Goal: Task Accomplishment & Management: Use online tool/utility

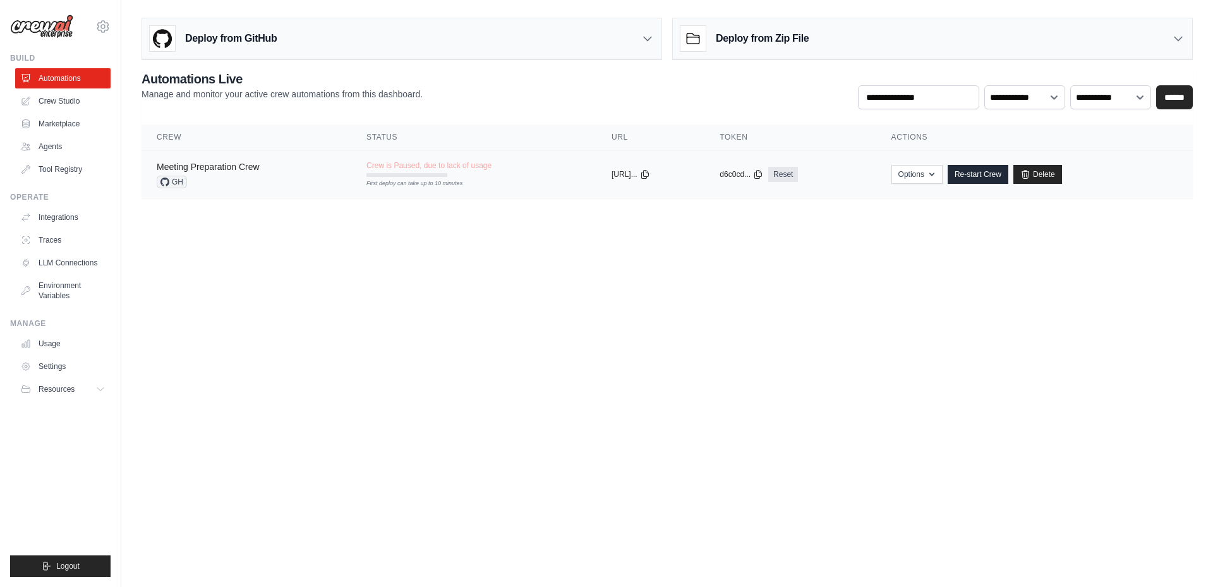
click at [228, 169] on link "Meeting Preparation Crew" at bounding box center [208, 167] width 103 height 10
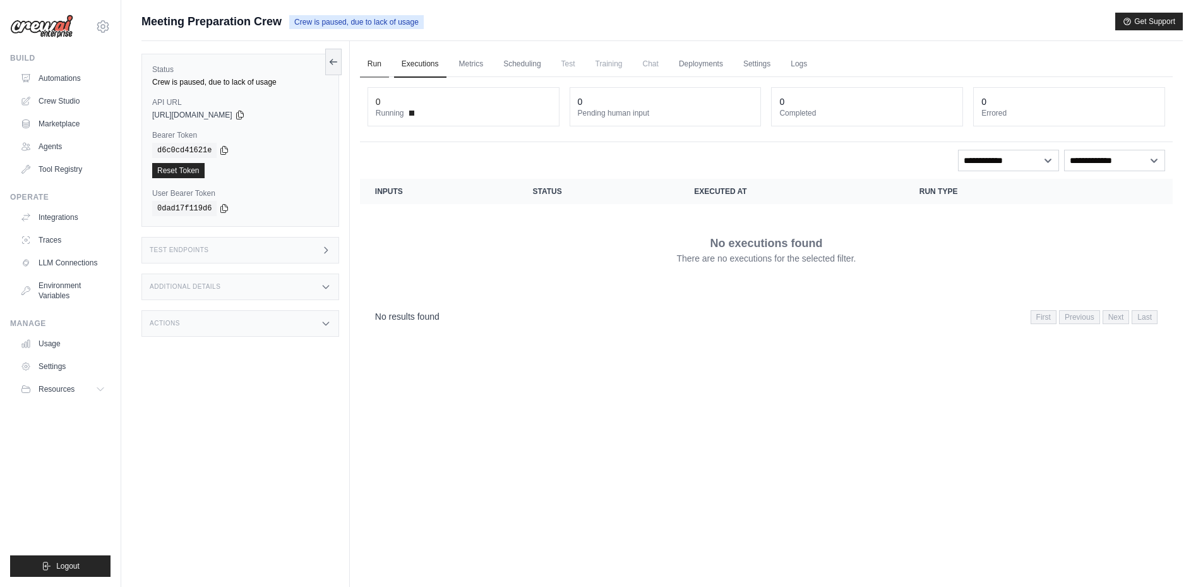
click at [371, 69] on link "Run" at bounding box center [374, 64] width 29 height 27
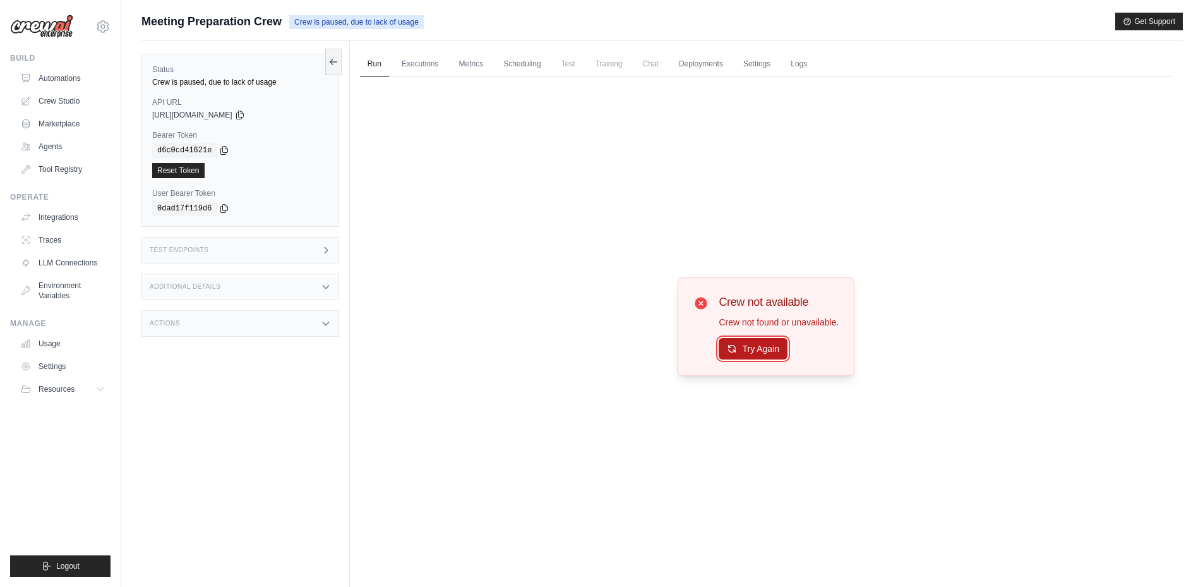
click at [755, 354] on button "Try Again" at bounding box center [753, 348] width 69 height 21
click at [83, 268] on link "LLM Connections" at bounding box center [63, 263] width 95 height 20
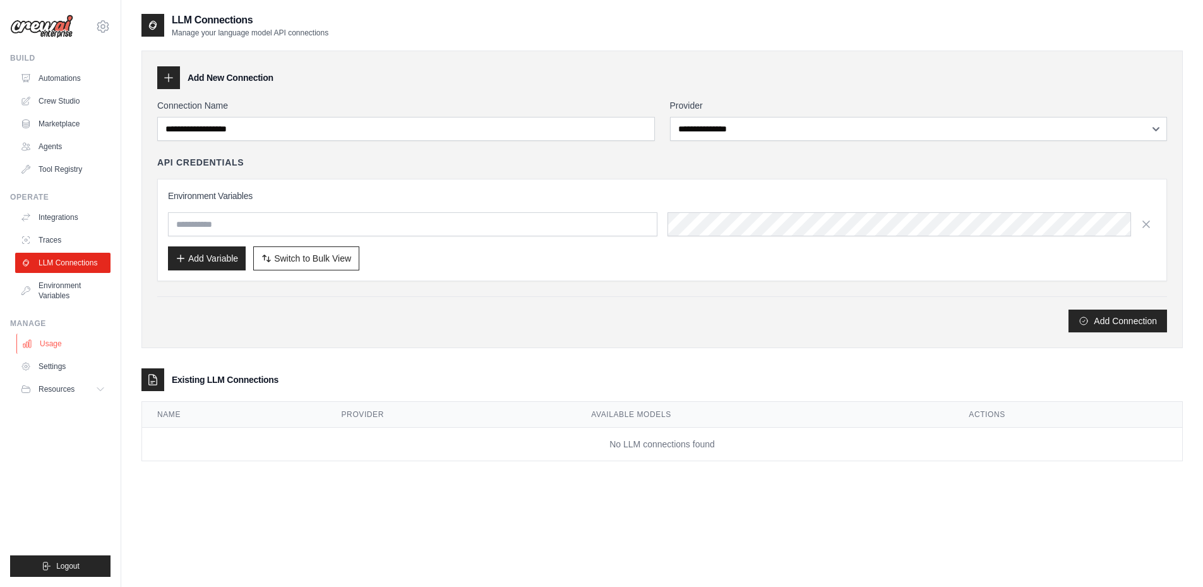
click at [88, 335] on link "Usage" at bounding box center [63, 344] width 95 height 20
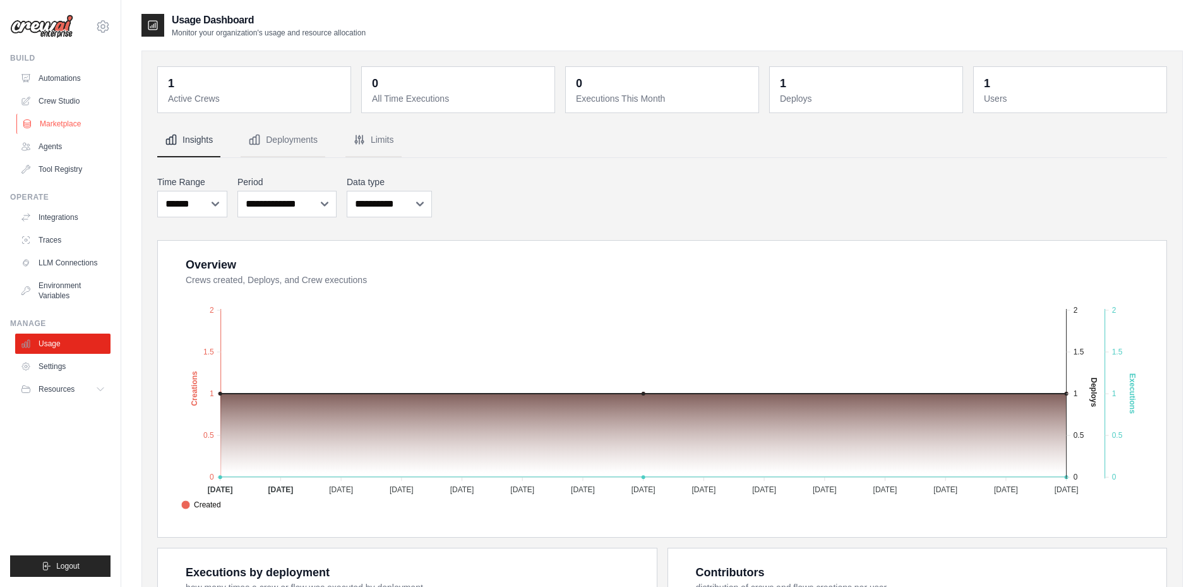
click at [81, 124] on link "Marketplace" at bounding box center [63, 124] width 95 height 20
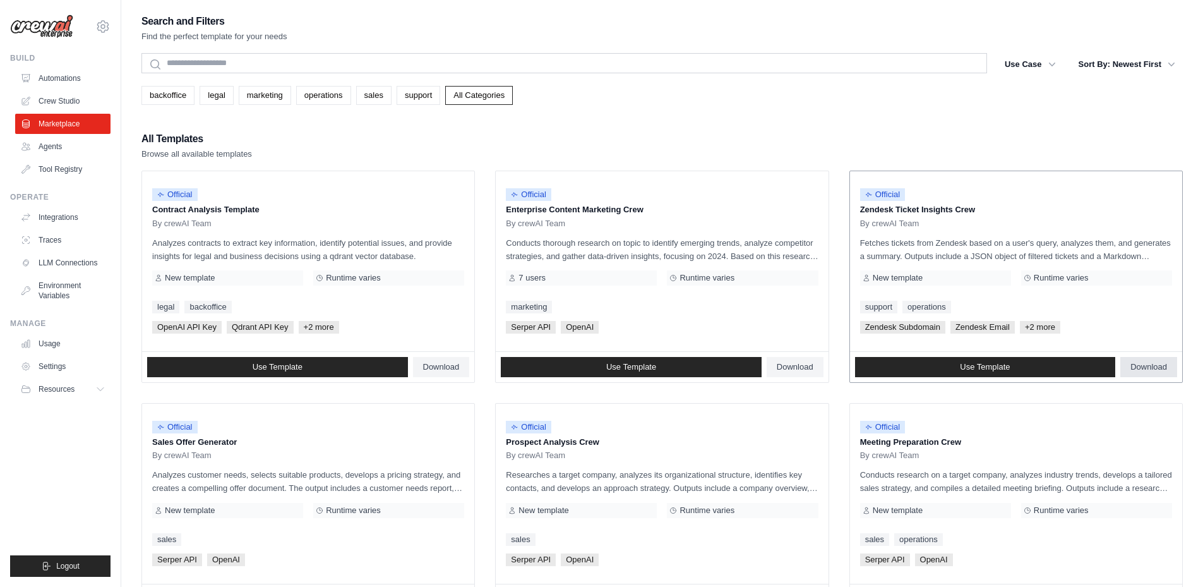
click at [1135, 370] on span "Download" at bounding box center [1149, 367] width 37 height 10
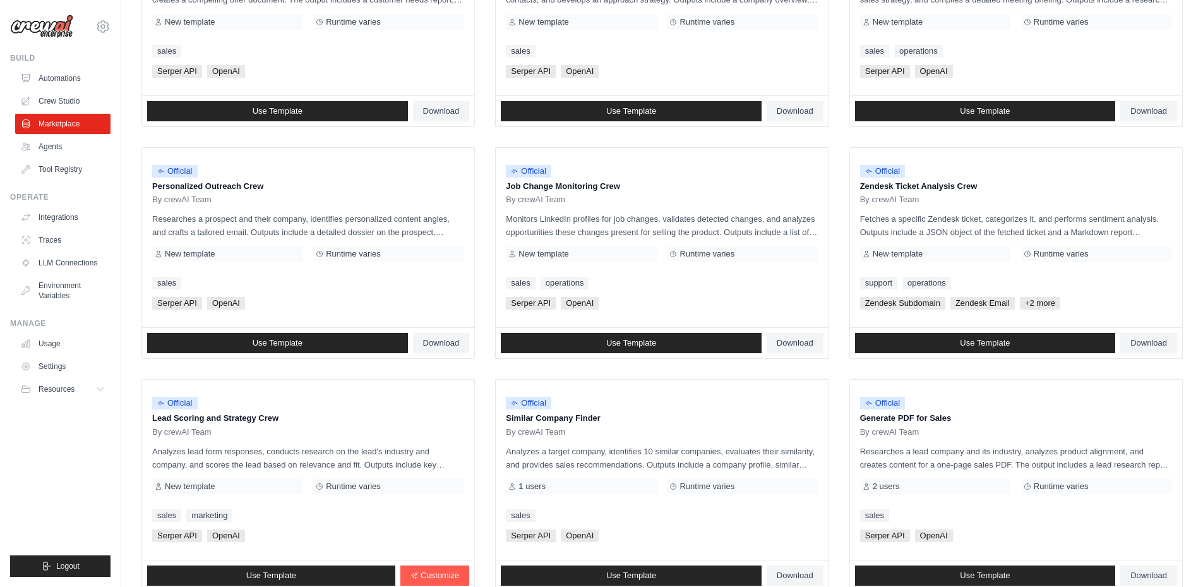
scroll to position [584, 0]
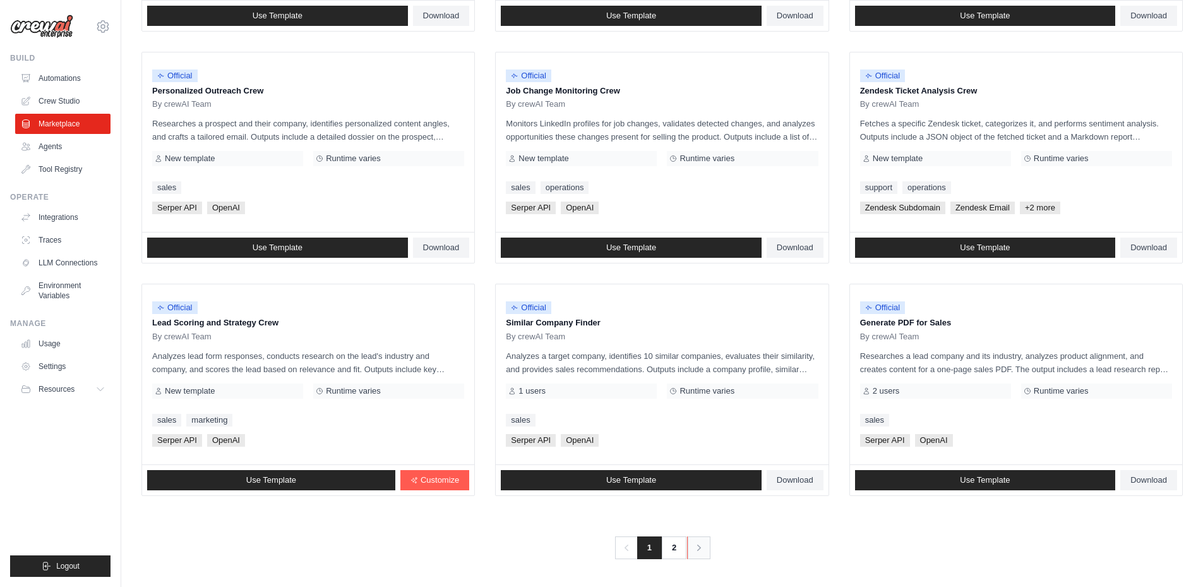
click at [698, 550] on icon "Pagination" at bounding box center [699, 547] width 4 height 6
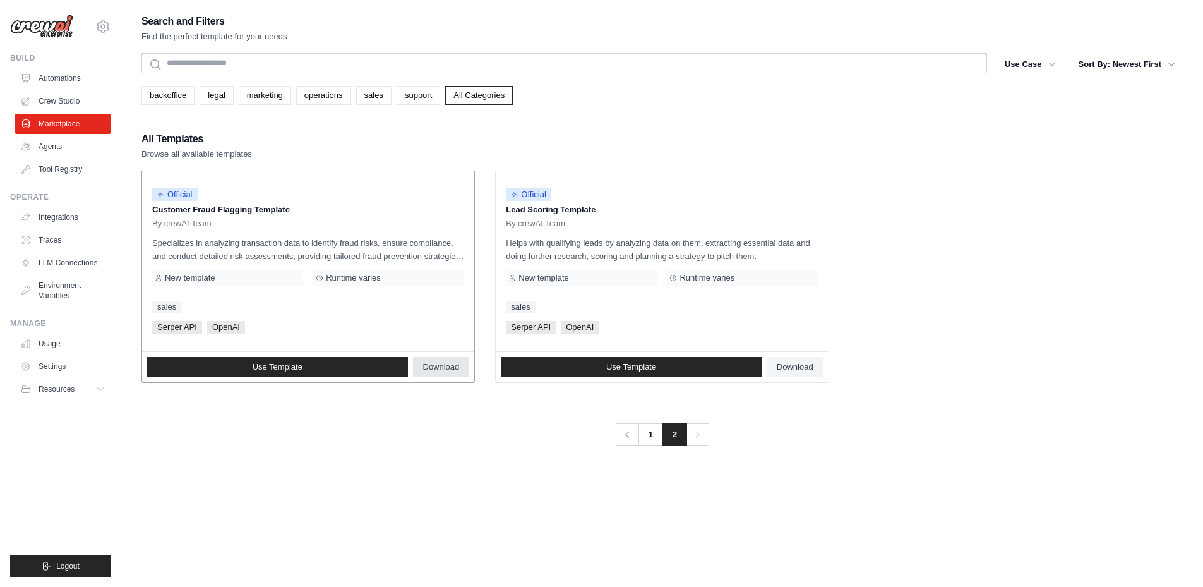
click at [440, 371] on span "Download" at bounding box center [441, 367] width 37 height 10
click at [210, 100] on link "legal" at bounding box center [216, 95] width 33 height 19
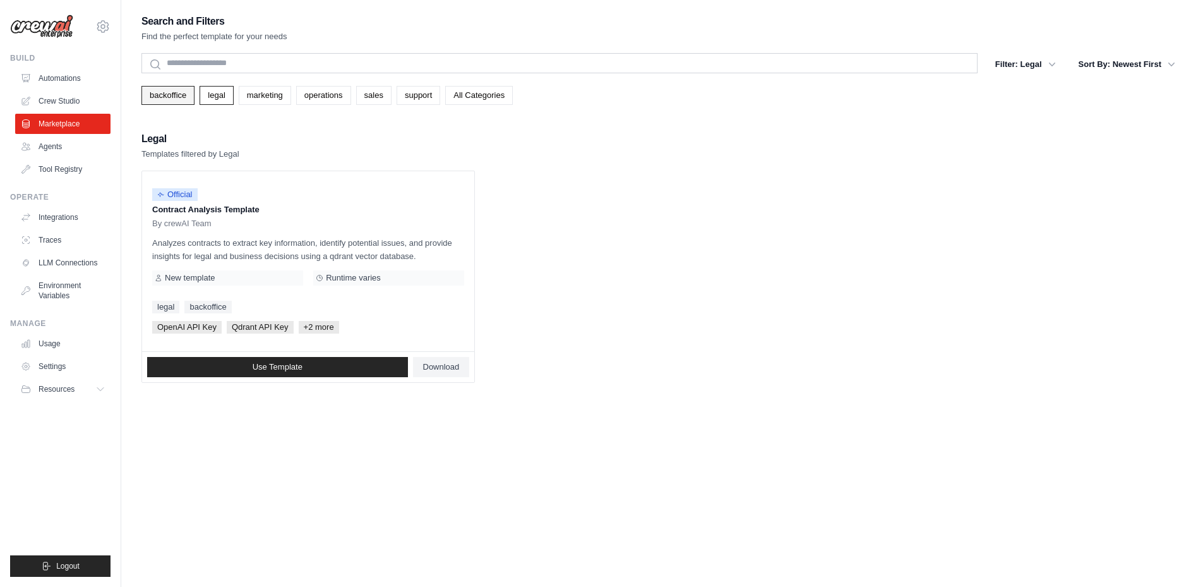
click at [171, 100] on link "backoffice" at bounding box center [167, 95] width 53 height 19
click at [270, 104] on link "marketing" at bounding box center [265, 95] width 52 height 19
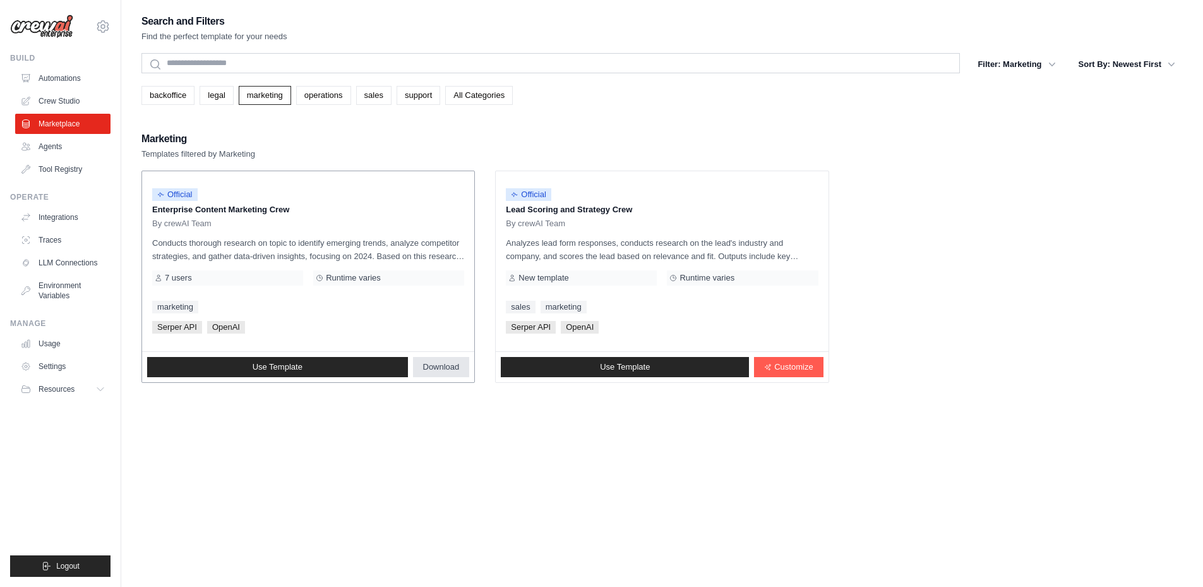
click at [456, 366] on span "Download" at bounding box center [441, 367] width 37 height 10
click at [69, 105] on link "Crew Studio" at bounding box center [63, 101] width 95 height 20
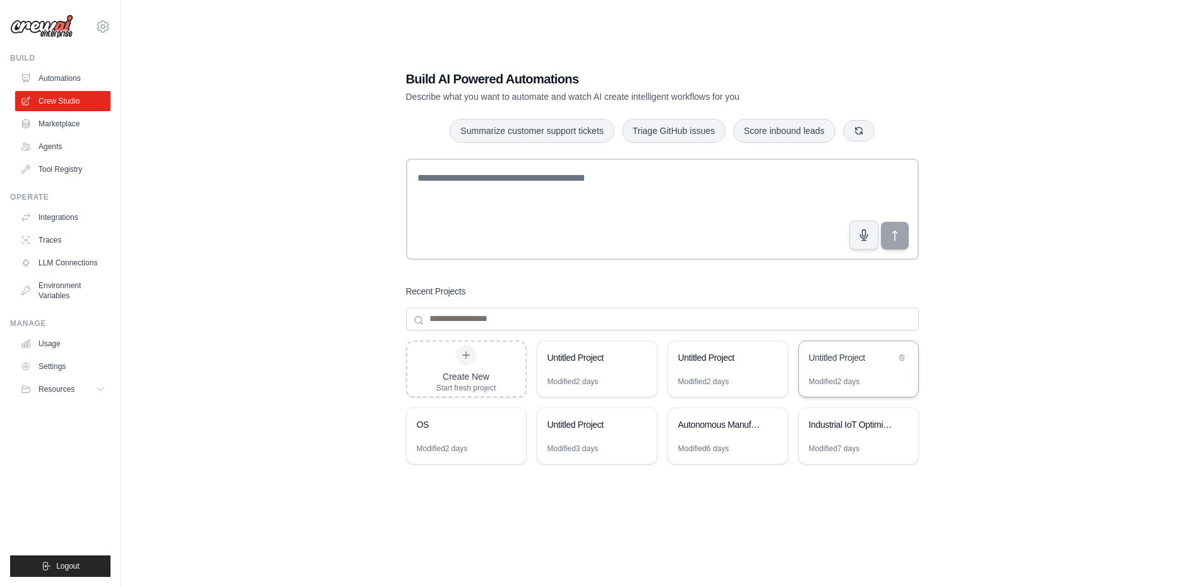
click at [848, 371] on div "Untitled Project" at bounding box center [858, 358] width 119 height 35
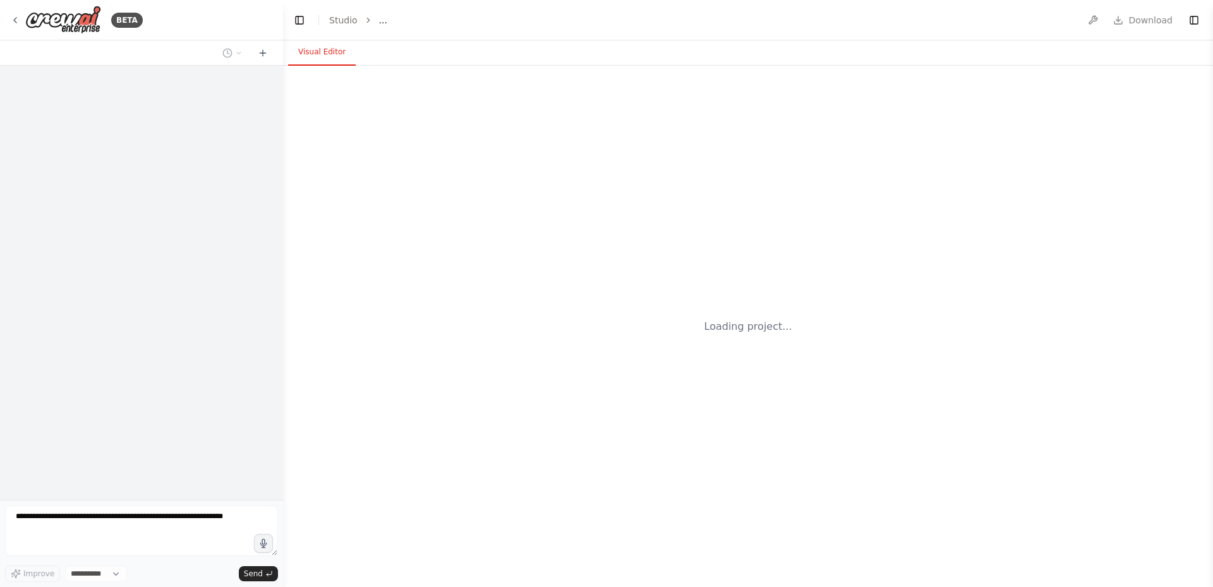
select select "****"
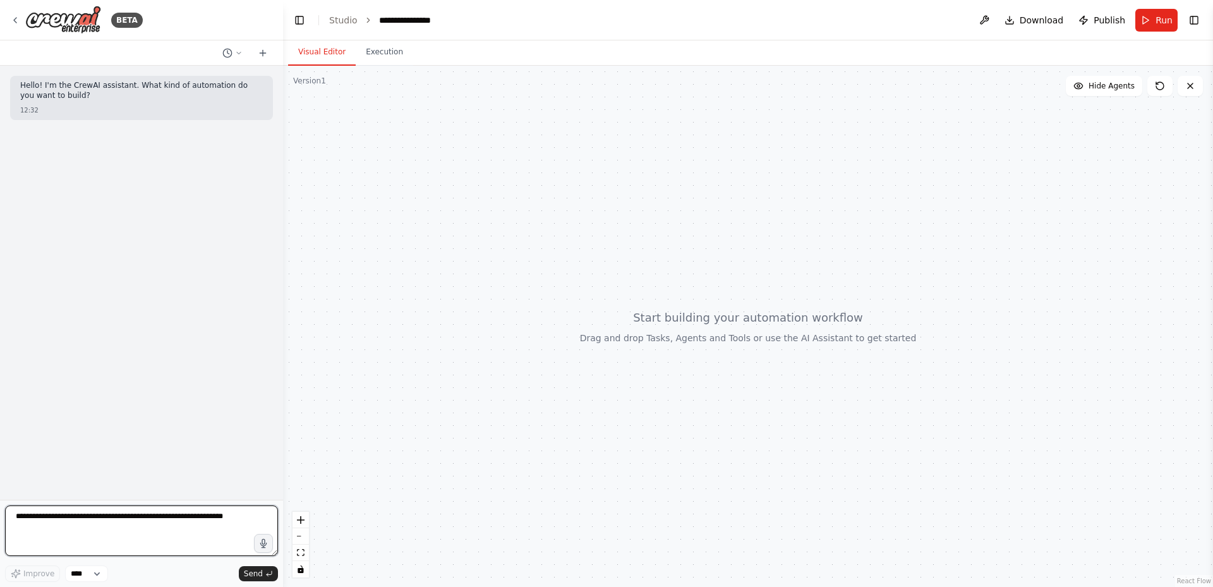
click at [128, 527] on textarea at bounding box center [141, 530] width 273 height 51
type textarea "**********"
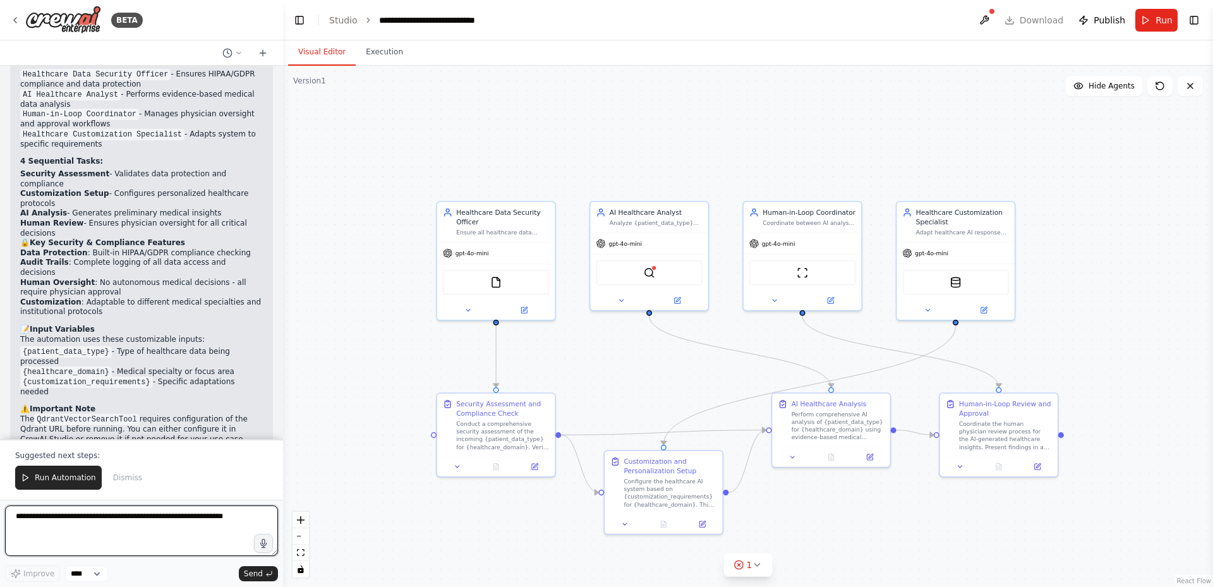
scroll to position [959, 0]
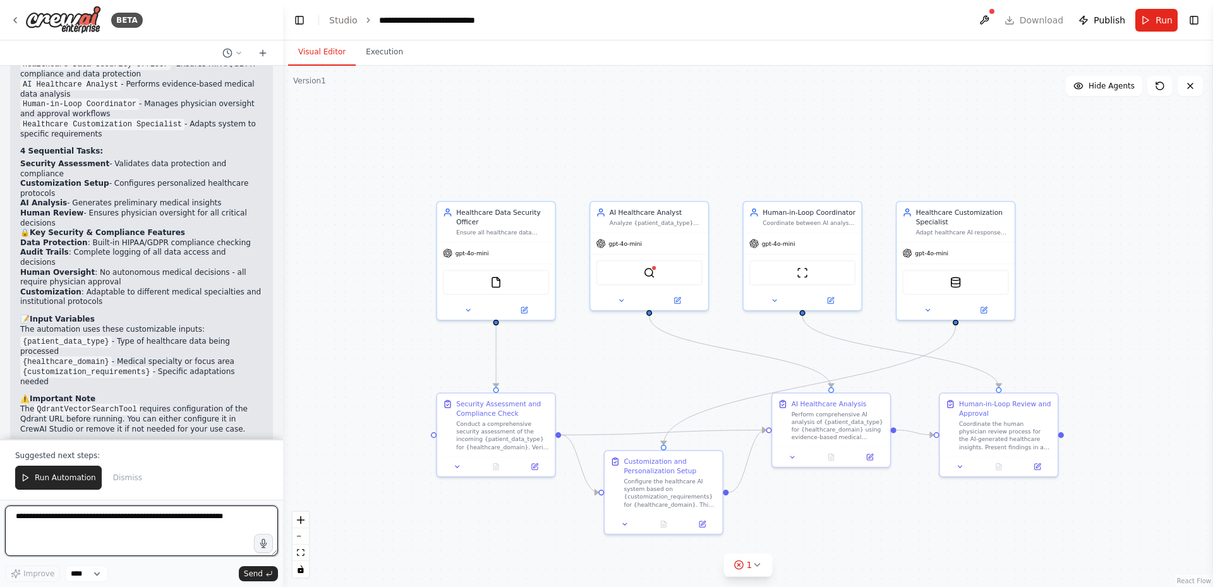
click at [212, 538] on textarea at bounding box center [141, 530] width 273 height 51
click at [192, 517] on textarea "**********" at bounding box center [141, 530] width 273 height 51
type textarea "**********"
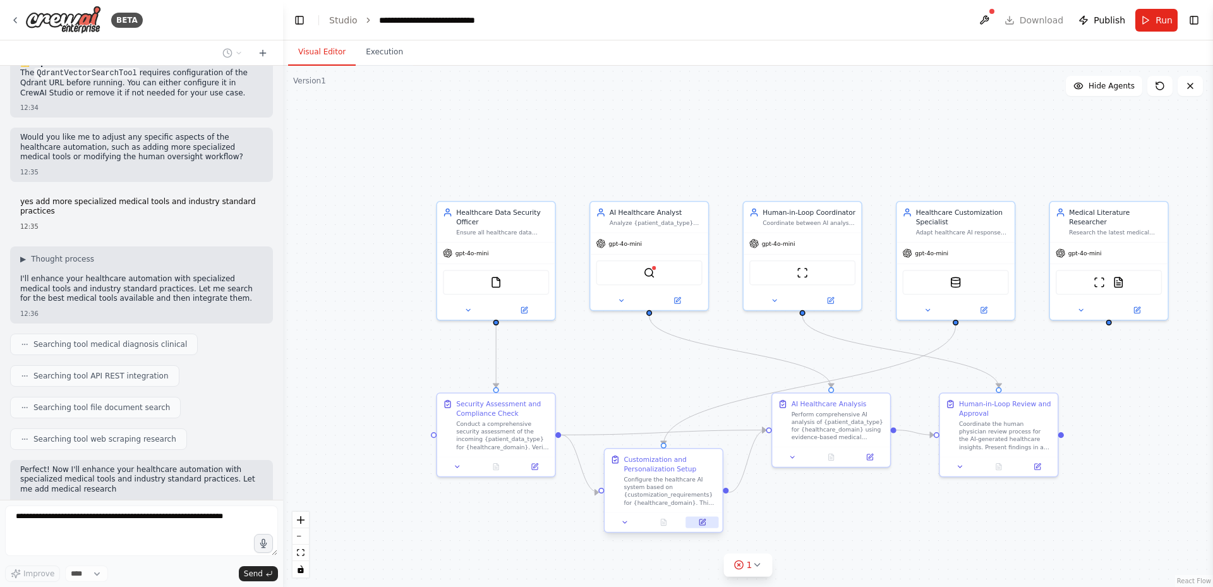
scroll to position [1305, 0]
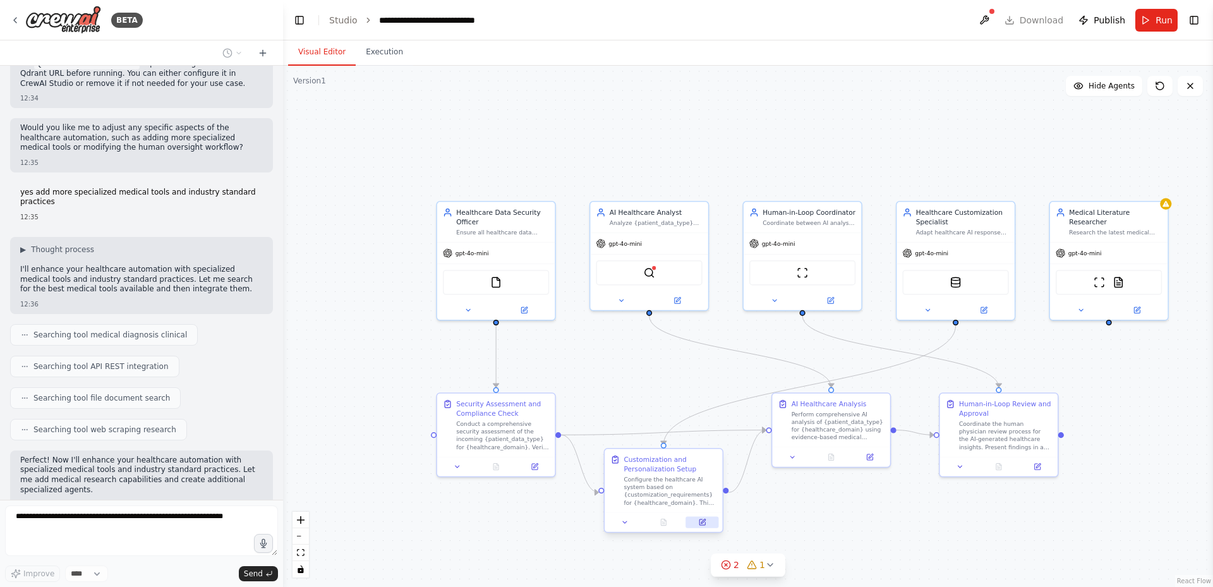
click at [695, 520] on button at bounding box center [701, 521] width 33 height 11
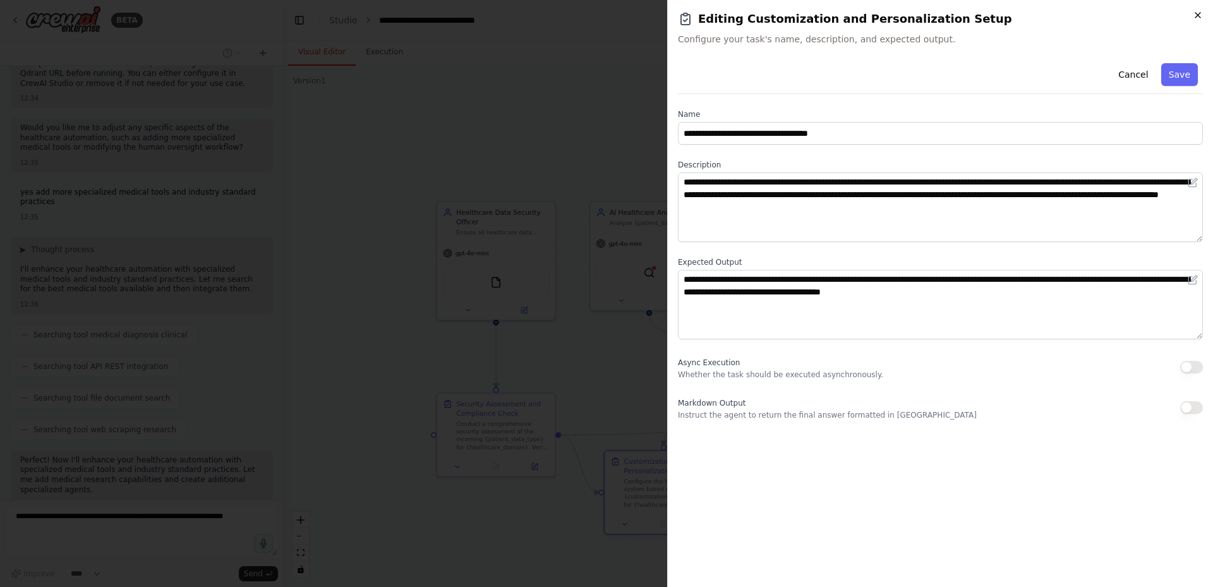
click at [1196, 14] on icon "button" at bounding box center [1197, 15] width 5 height 5
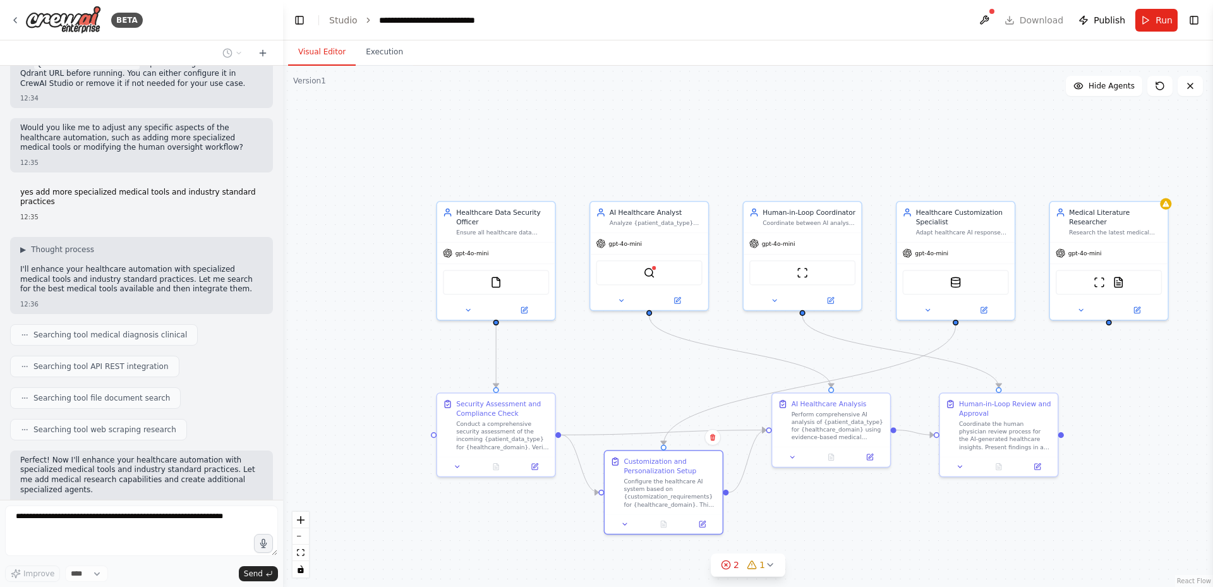
scroll to position [1347, 0]
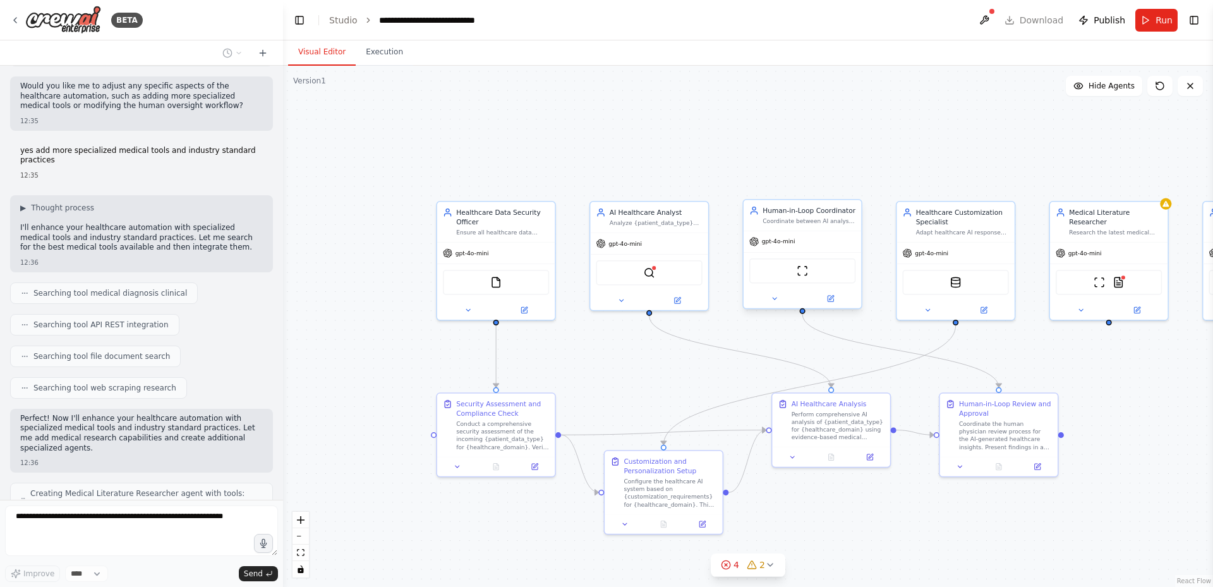
click at [795, 274] on div "ScrapeWebsiteTool" at bounding box center [802, 270] width 106 height 25
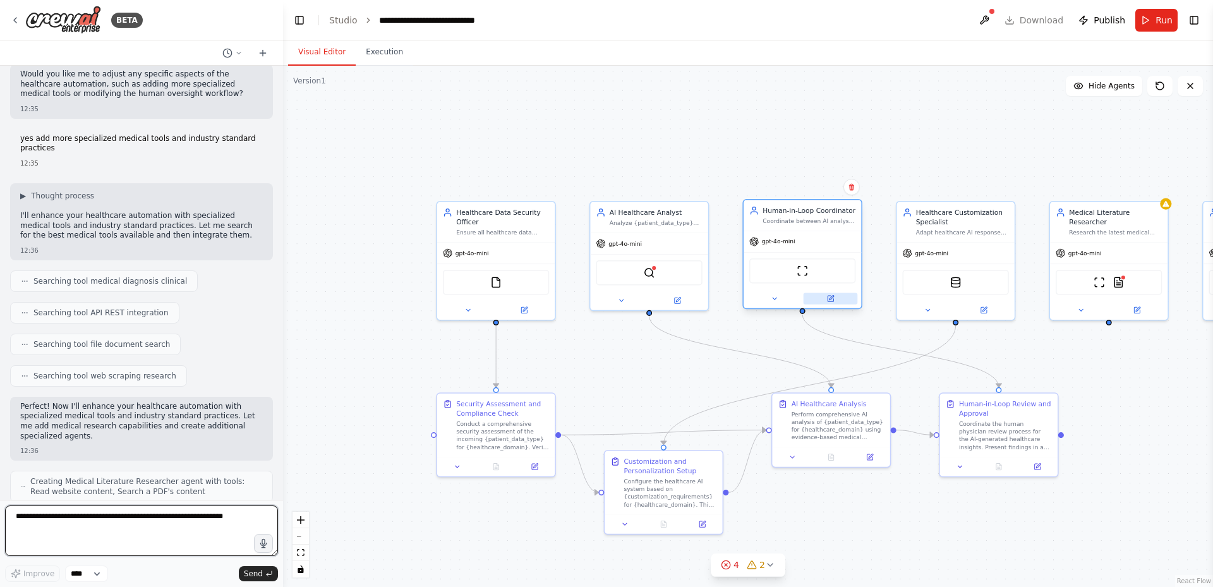
scroll to position [1368, 0]
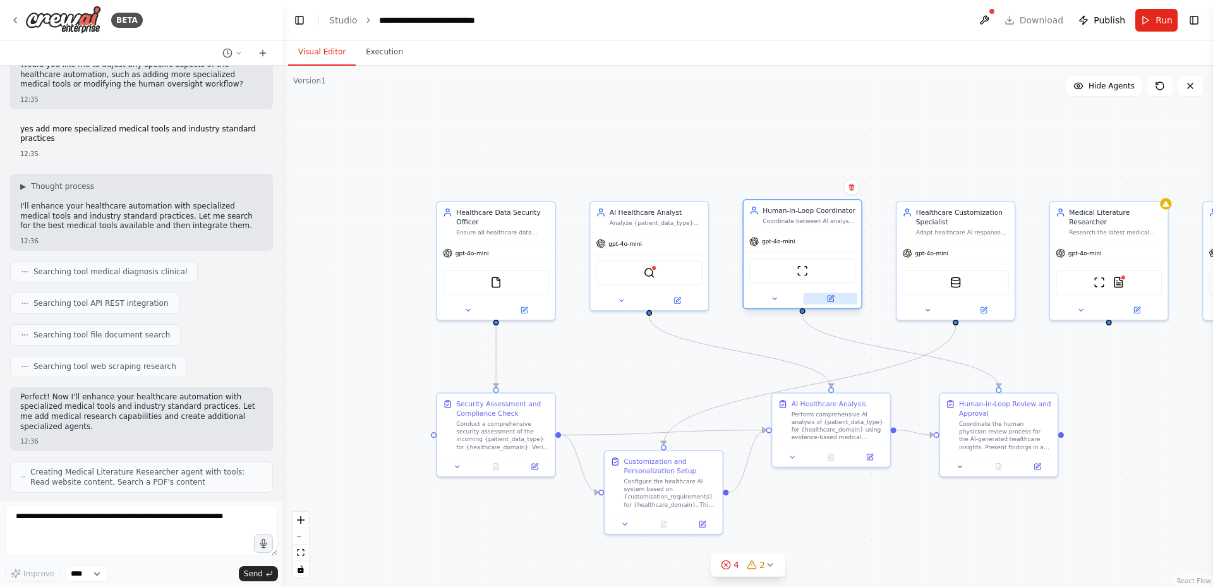
click at [831, 295] on icon at bounding box center [830, 299] width 8 height 8
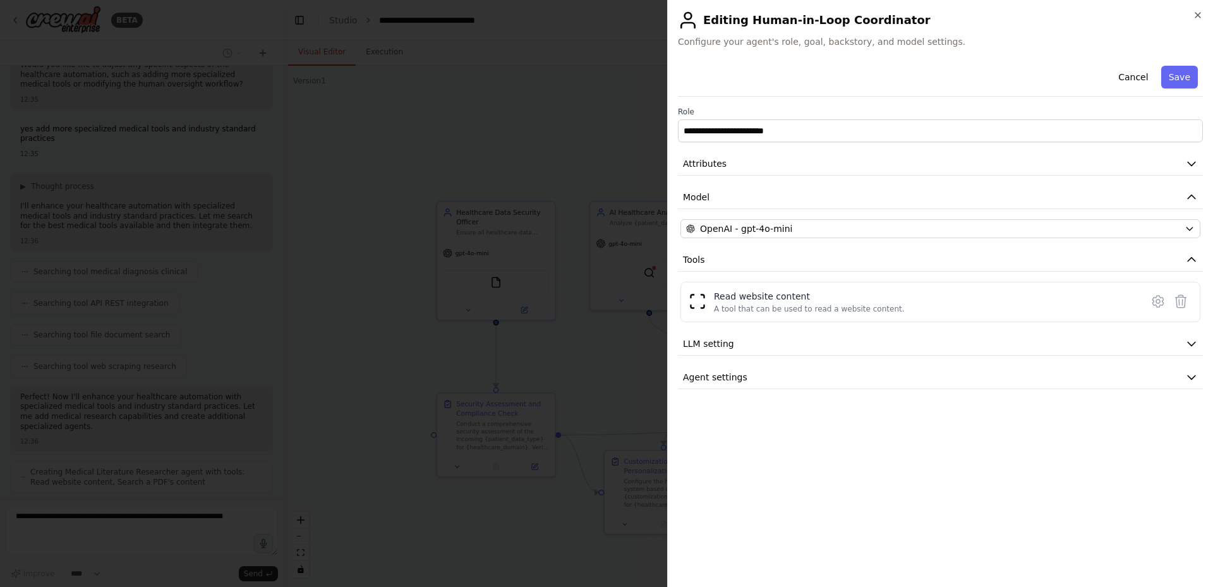
scroll to position [1433, 0]
click at [1194, 380] on icon "button" at bounding box center [1191, 377] width 13 height 13
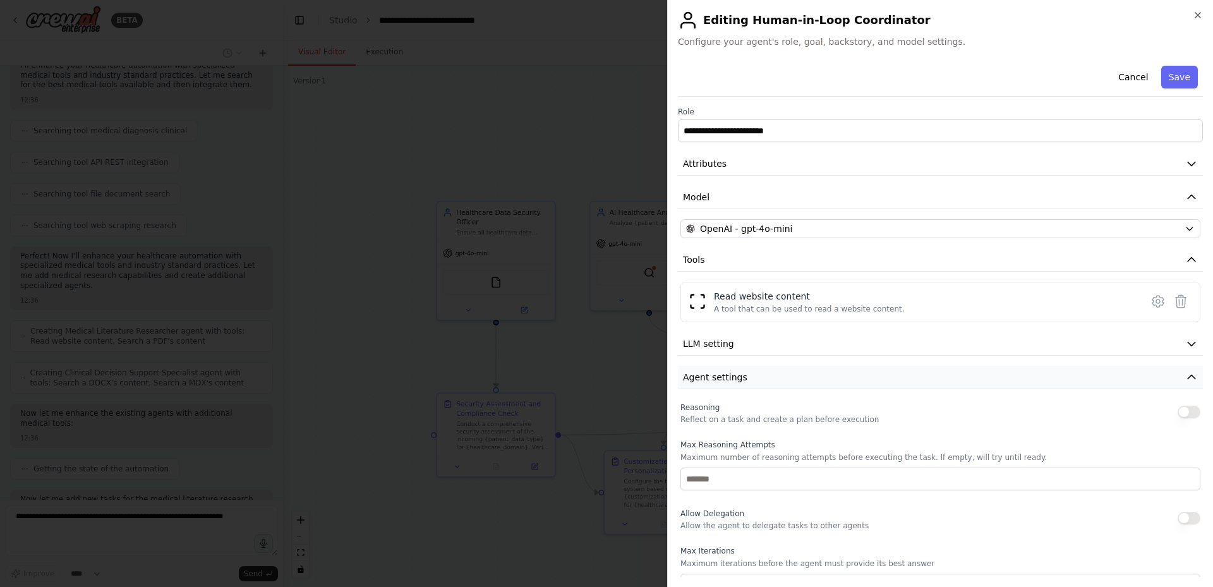
scroll to position [1519, 0]
click at [1200, 13] on icon "button" at bounding box center [1198, 15] width 10 height 10
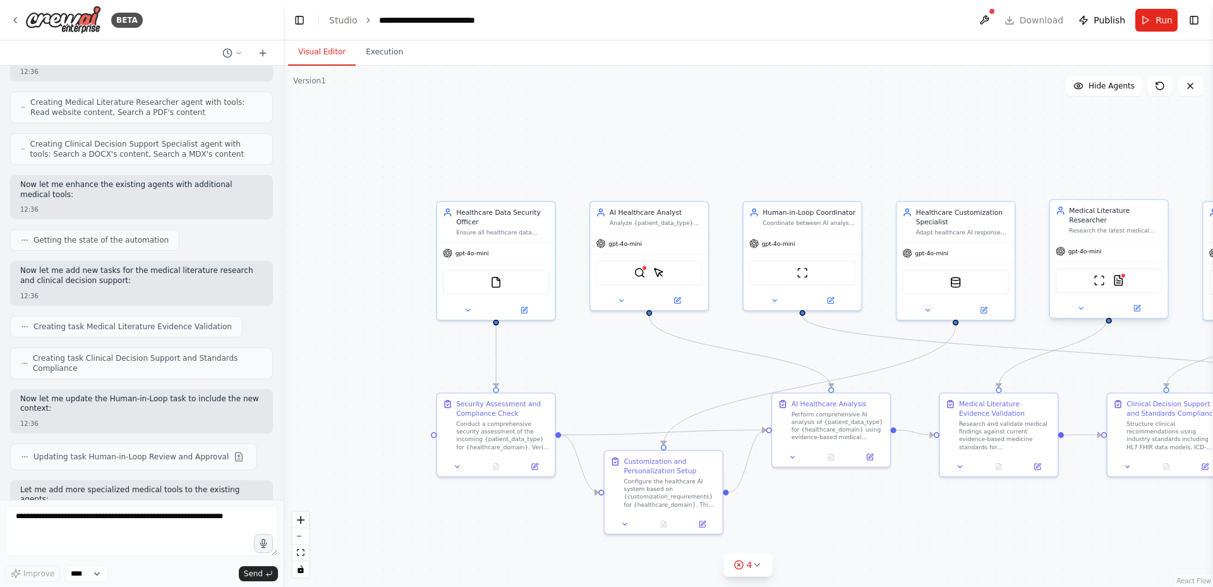
scroll to position [1814, 0]
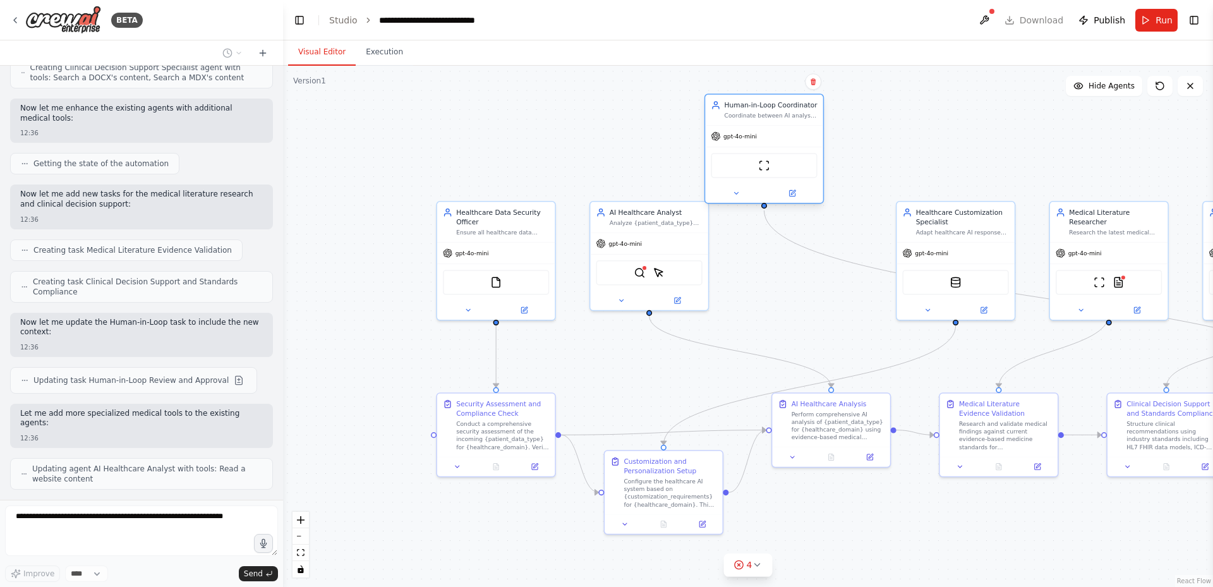
drag, startPoint x: 794, startPoint y: 236, endPoint x: 754, endPoint y: 131, distance: 113.0
click at [754, 131] on div "gpt-4o-mini" at bounding box center [763, 136] width 117 height 21
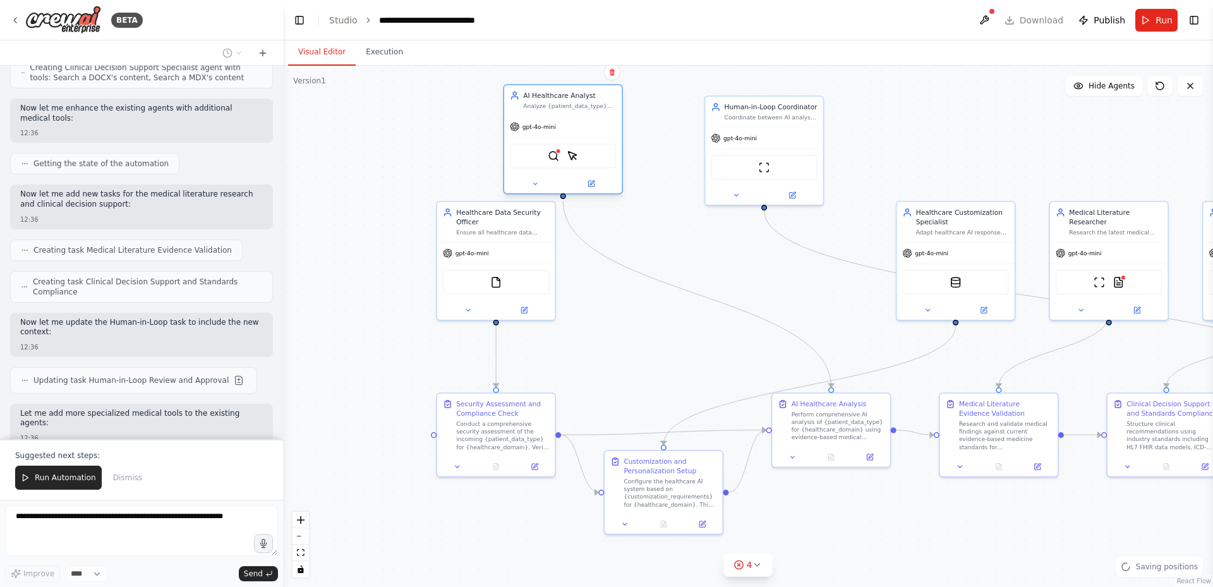
drag, startPoint x: 652, startPoint y: 201, endPoint x: 598, endPoint y: 111, distance: 104.9
click at [598, 111] on div "AI Healthcare Analyst Analyze {patient_data_type} and provide evidence-based he…" at bounding box center [562, 100] width 117 height 31
drag, startPoint x: 518, startPoint y: 255, endPoint x: 367, endPoint y: 244, distance: 151.3
click at [367, 244] on div "gpt-4o-mini" at bounding box center [352, 241] width 117 height 21
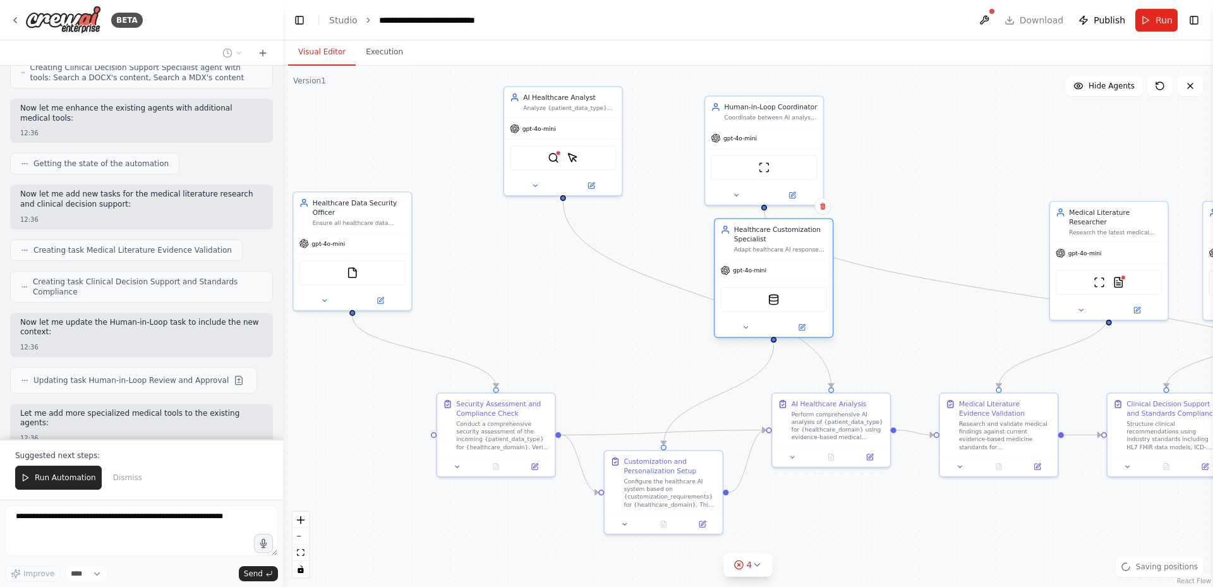
drag, startPoint x: 944, startPoint y: 255, endPoint x: 759, endPoint y: 278, distance: 187.1
click at [759, 278] on div "gpt-4o-mini" at bounding box center [772, 270] width 117 height 21
drag, startPoint x: 832, startPoint y: 424, endPoint x: 592, endPoint y: 275, distance: 282.2
click at [592, 275] on div "Perform comprehensive AI analysis of {patient_data_type} for {healthcare_domain…" at bounding box center [598, 270] width 93 height 31
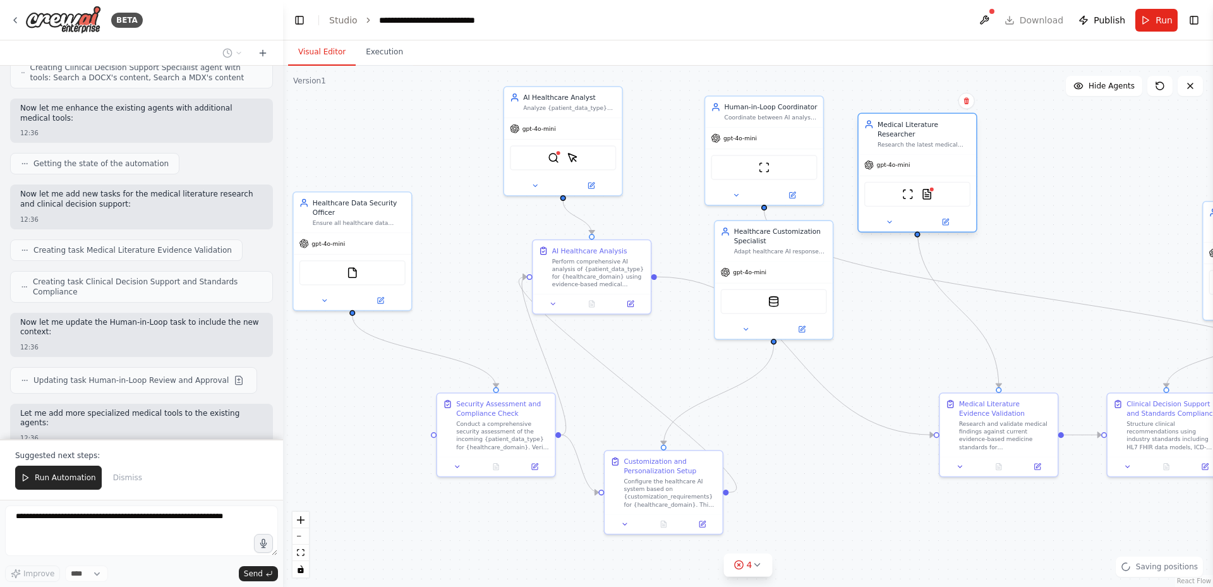
drag, startPoint x: 1126, startPoint y: 251, endPoint x: 934, endPoint y: 162, distance: 211.7
click at [934, 162] on div "gpt-4o-mini" at bounding box center [916, 165] width 117 height 21
drag, startPoint x: 1208, startPoint y: 239, endPoint x: 1112, endPoint y: 246, distance: 96.3
click at [1061, 249] on div "BETA Hello! I'm the CrewAI assistant. What kind of automation do you want to bu…" at bounding box center [606, 293] width 1213 height 587
drag, startPoint x: 1210, startPoint y: 229, endPoint x: 1112, endPoint y: 227, distance: 98.6
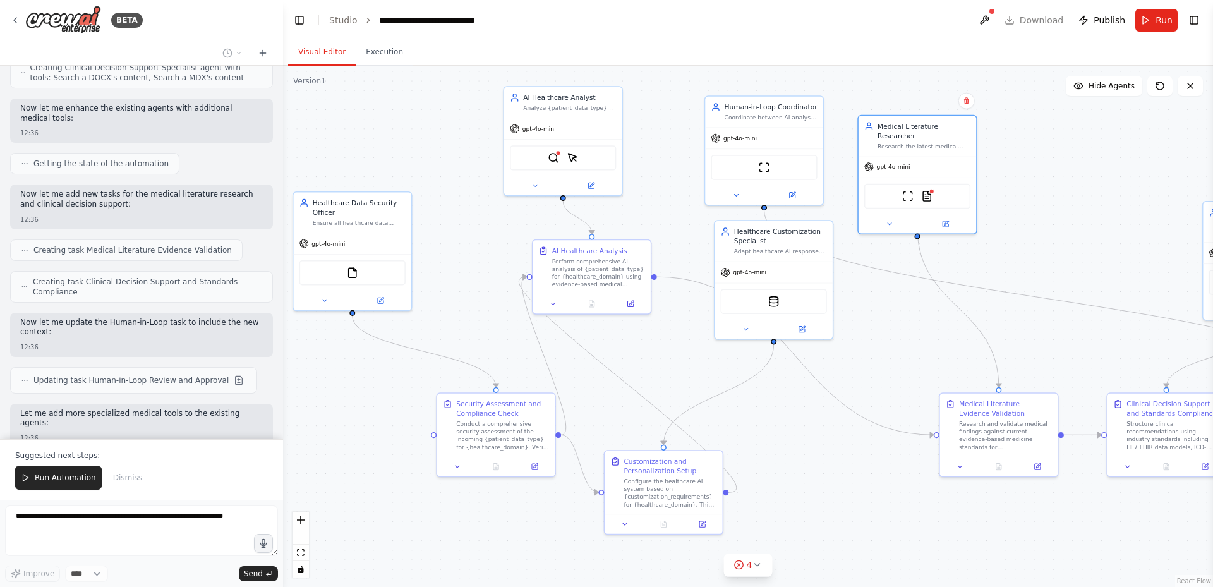
click at [1084, 220] on div "BETA Hello! I'm the CrewAI assistant. What kind of automation do you want to bu…" at bounding box center [606, 293] width 1213 height 587
drag, startPoint x: 1211, startPoint y: 232, endPoint x: 1107, endPoint y: 230, distance: 103.6
click at [1108, 216] on div "BETA Hello! I'm the CrewAI assistant. What kind of automation do you want to bu…" at bounding box center [606, 293] width 1213 height 587
drag, startPoint x: 1019, startPoint y: 432, endPoint x: 870, endPoint y: 472, distance: 153.8
click at [870, 472] on div "Research and validate medical findings against current evidence-based medicine …" at bounding box center [856, 472] width 93 height 31
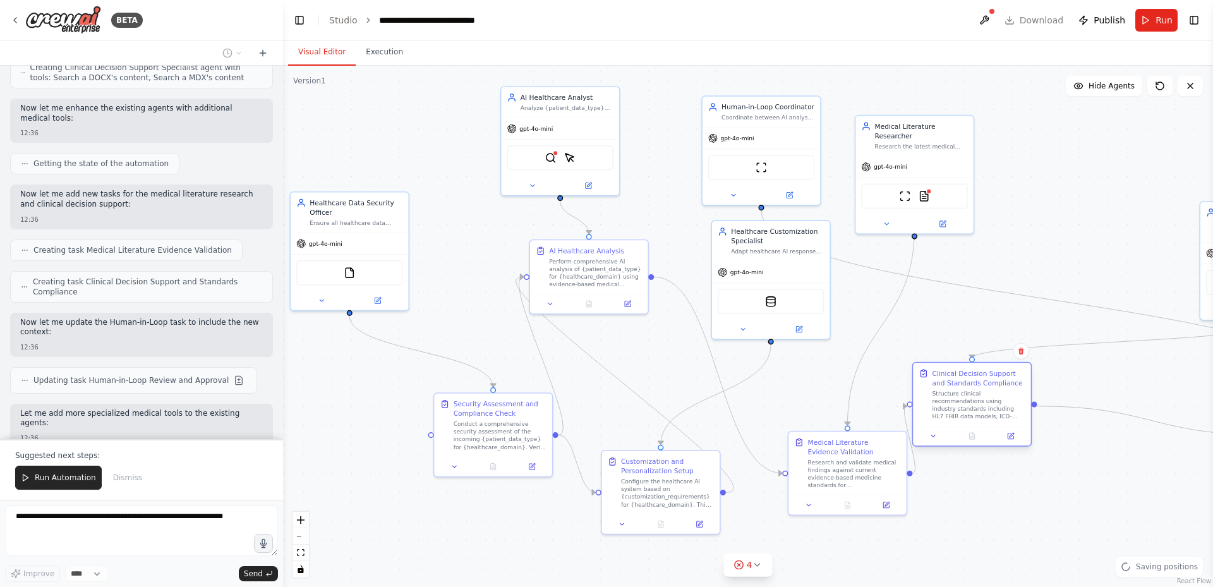
drag, startPoint x: 1196, startPoint y: 443, endPoint x: 1004, endPoint y: 414, distance: 193.7
click at [1004, 414] on div "Structure clinical recommendations using industry standards including HL7 FHIR …" at bounding box center [978, 405] width 93 height 31
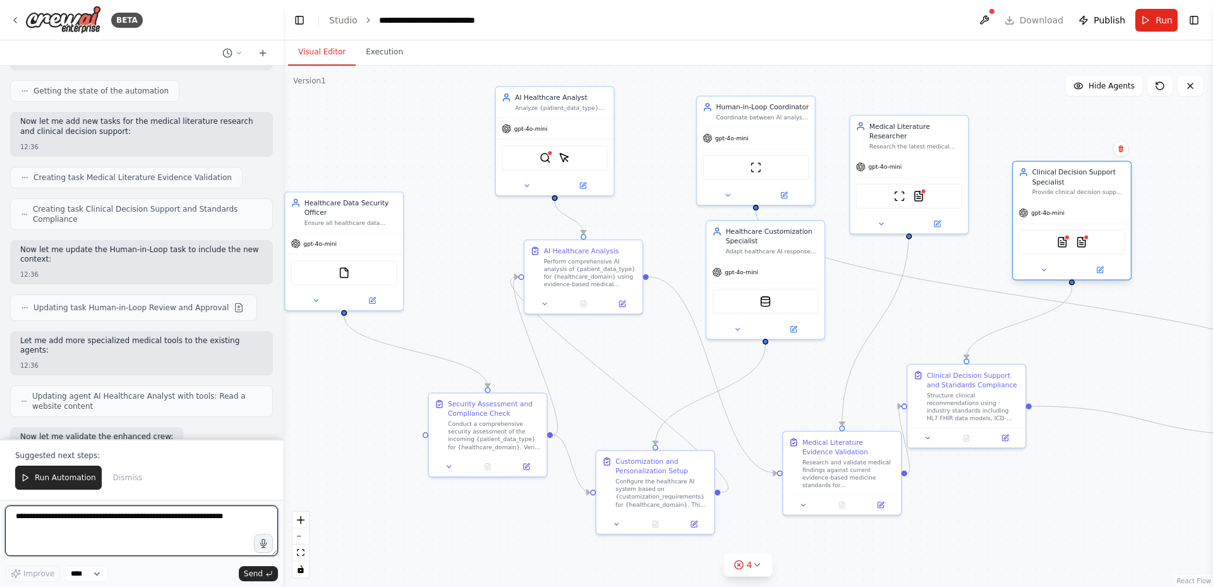
drag, startPoint x: 1206, startPoint y: 286, endPoint x: 1019, endPoint y: 250, distance: 190.3
click at [1019, 250] on div "DOCXSearchTool MDXSearchTool" at bounding box center [1071, 242] width 106 height 25
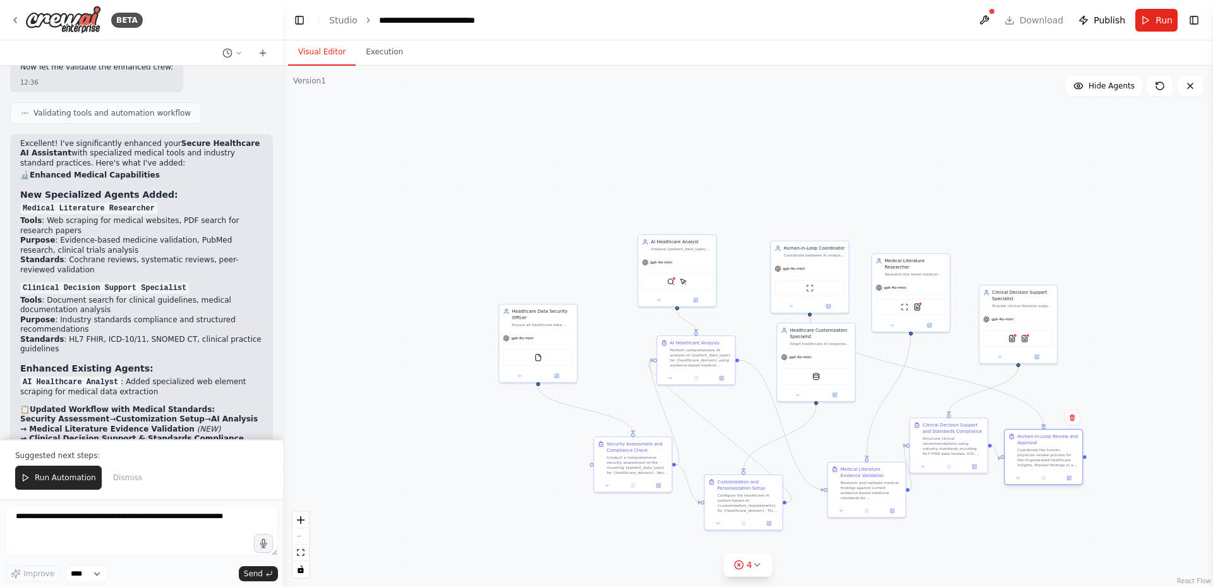
drag, startPoint x: 1205, startPoint y: 483, endPoint x: 1057, endPoint y: 474, distance: 148.7
click at [1057, 474] on div at bounding box center [1043, 478] width 73 height 8
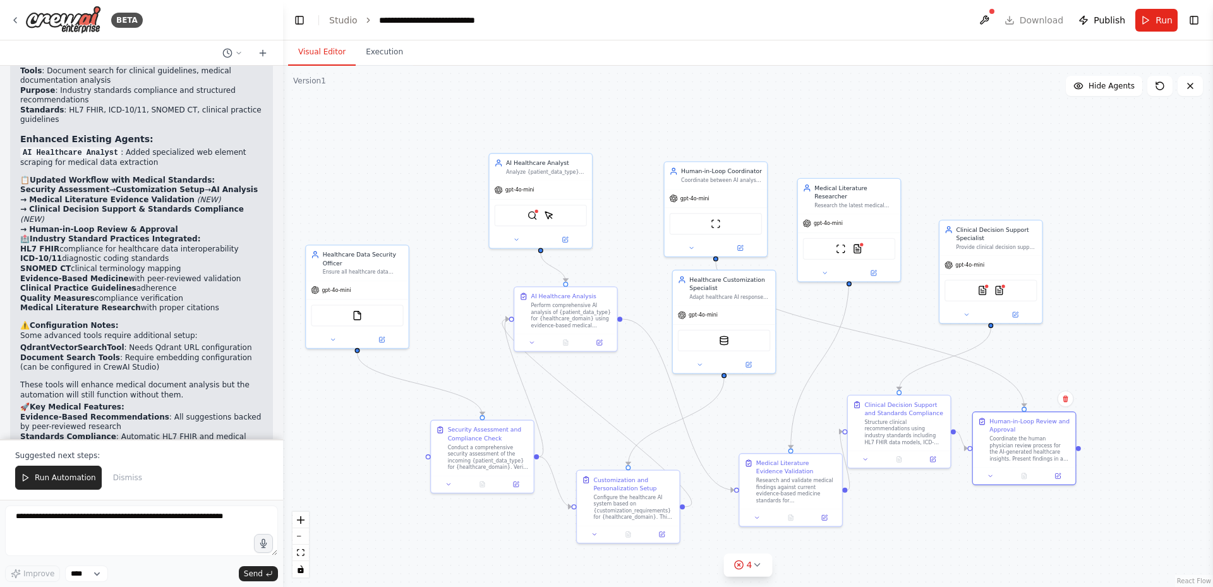
scroll to position [2496, 0]
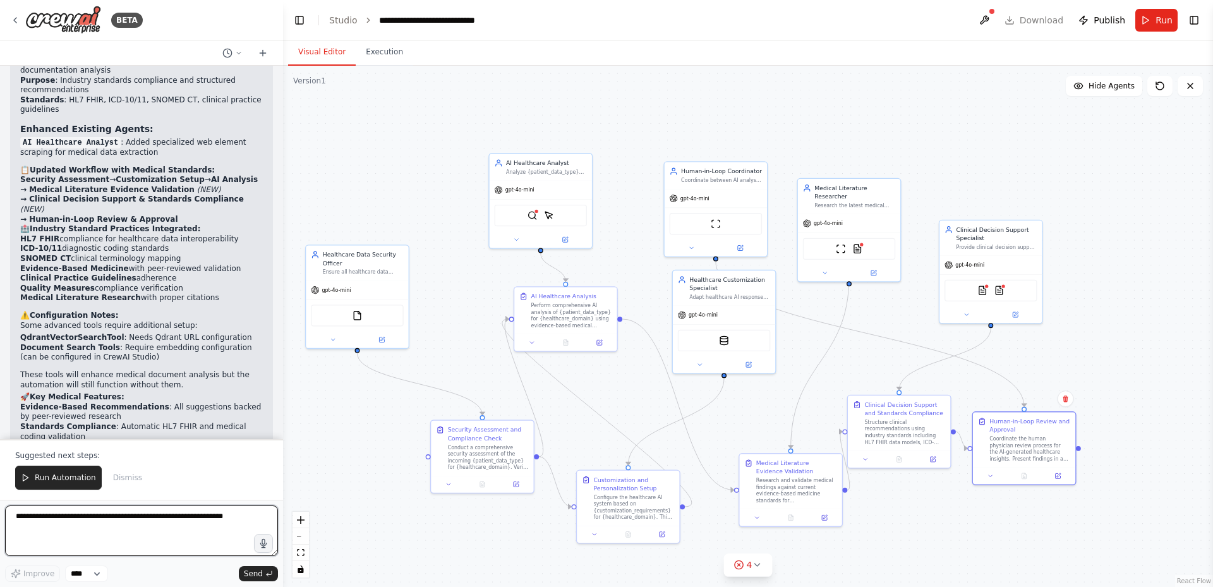
click at [161, 547] on textarea at bounding box center [141, 530] width 273 height 51
type textarea "**********"
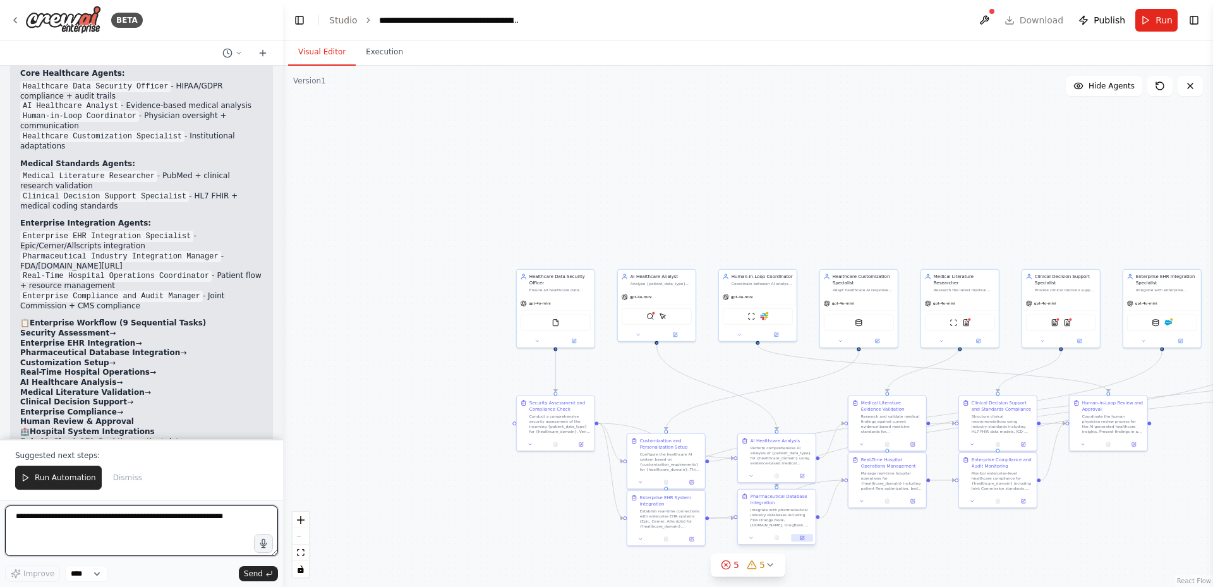
scroll to position [4184, 0]
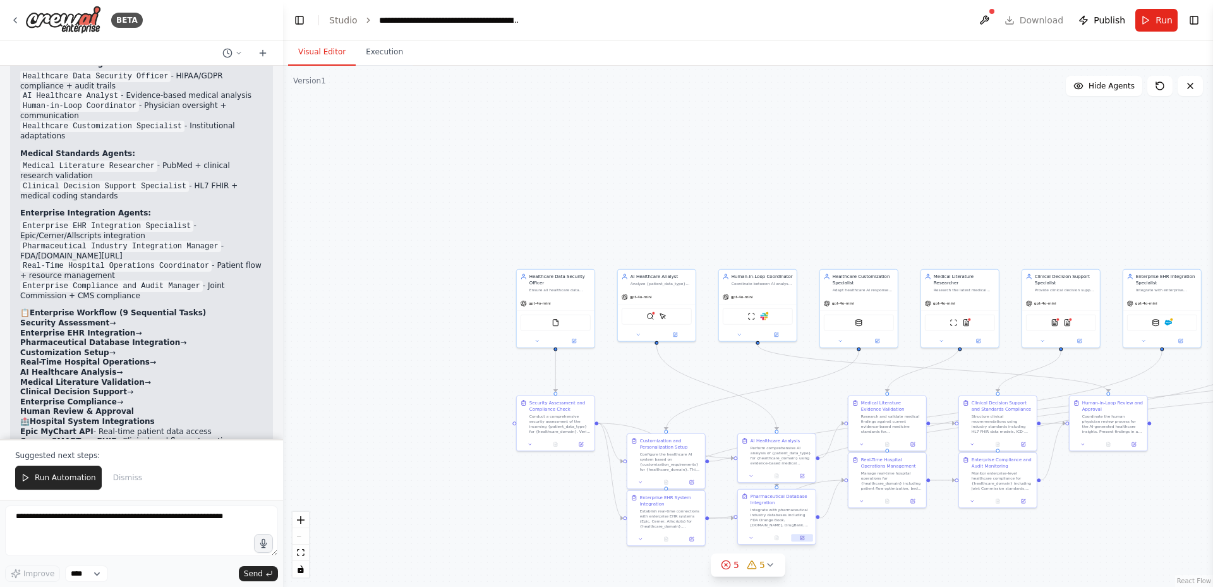
click at [802, 536] on icon at bounding box center [802, 538] width 4 height 4
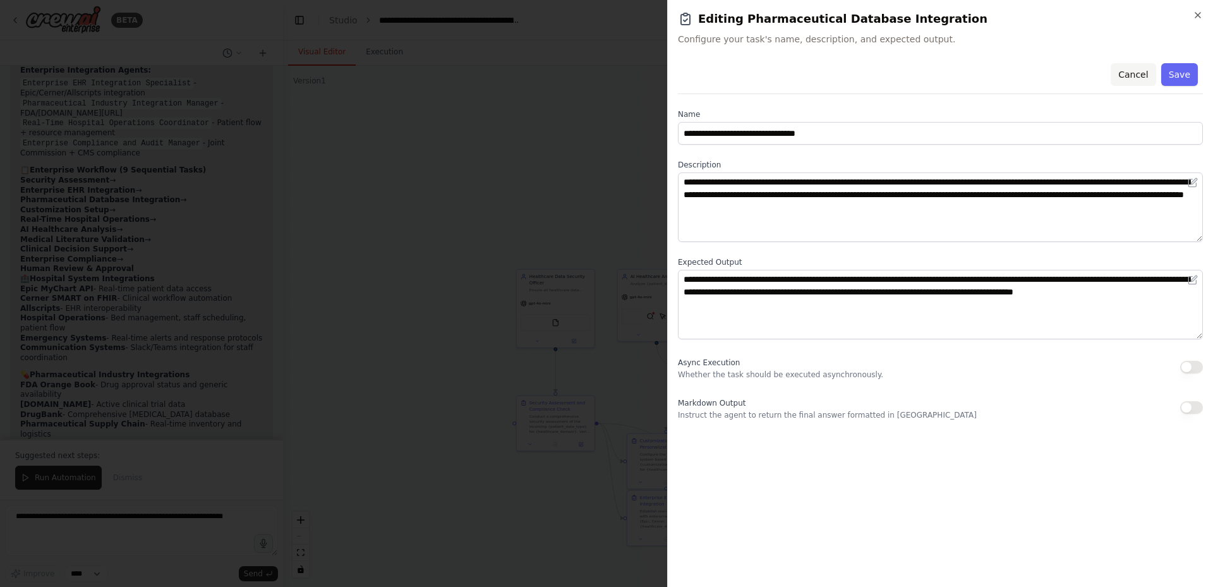
click at [1141, 73] on button "Cancel" at bounding box center [1132, 74] width 45 height 23
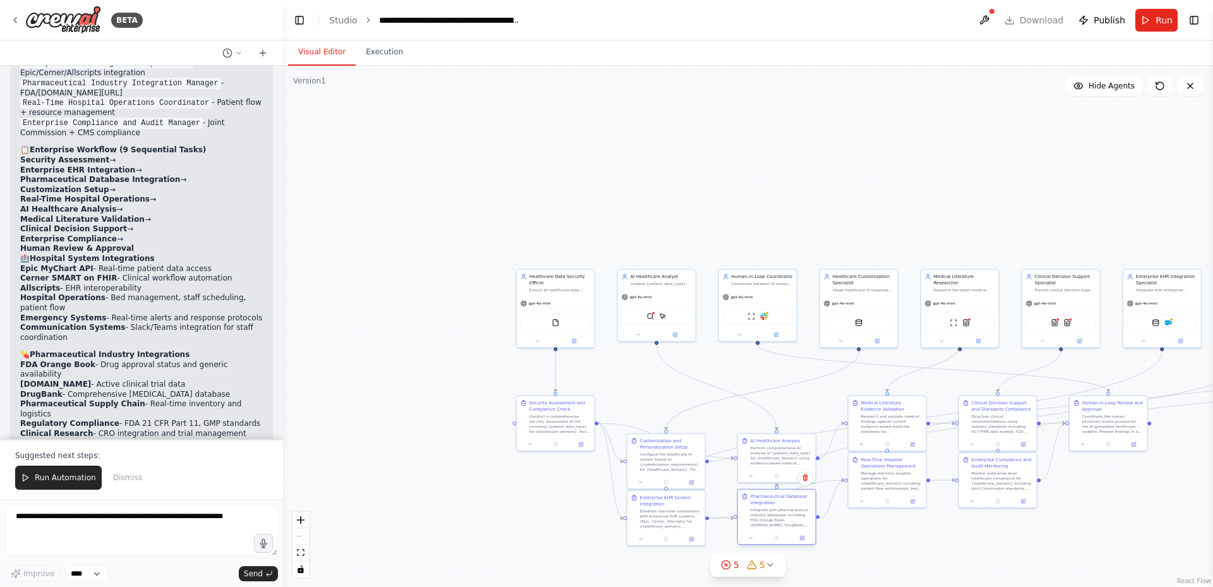
click at [773, 508] on div "Integrate with pharmaceutical industry databases including FDA Orange Book, Cli…" at bounding box center [780, 517] width 61 height 20
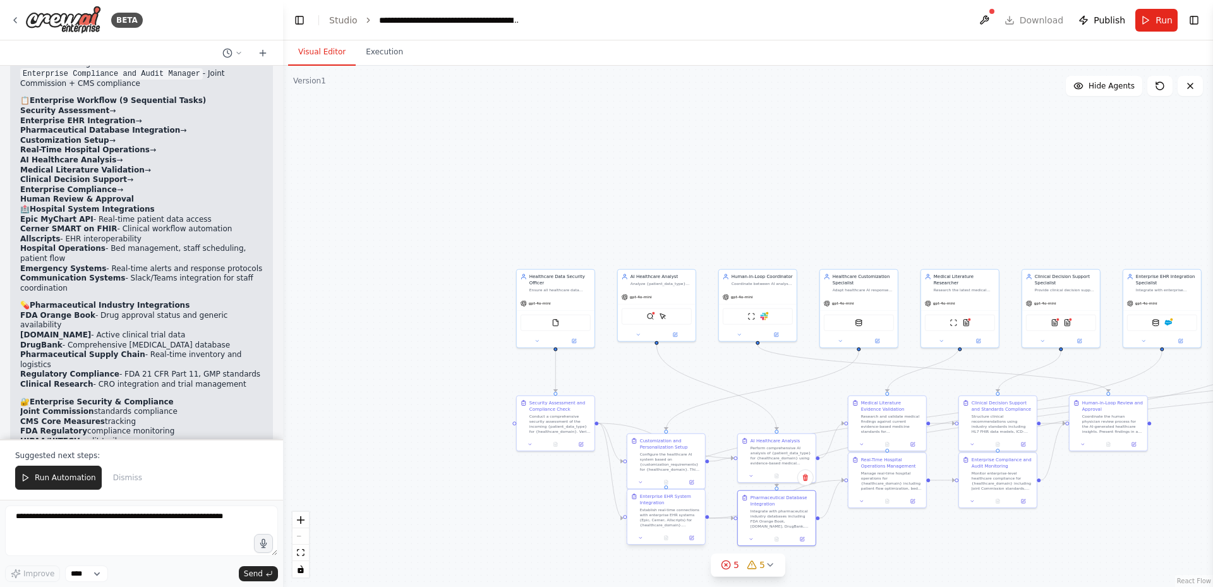
click at [670, 514] on div "Establish real-time connections with enterprise EHR systems (Epic, Cerner, Alls…" at bounding box center [670, 517] width 61 height 20
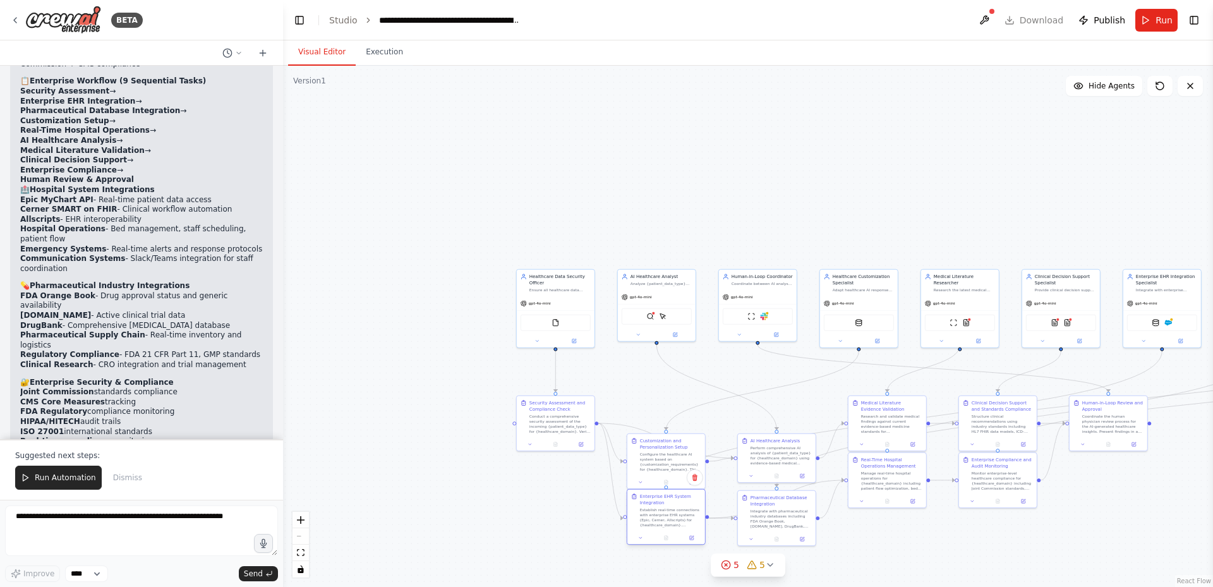
click at [670, 514] on div "Establish real-time connections with enterprise EHR systems (Epic, Cerner, Alls…" at bounding box center [670, 517] width 61 height 20
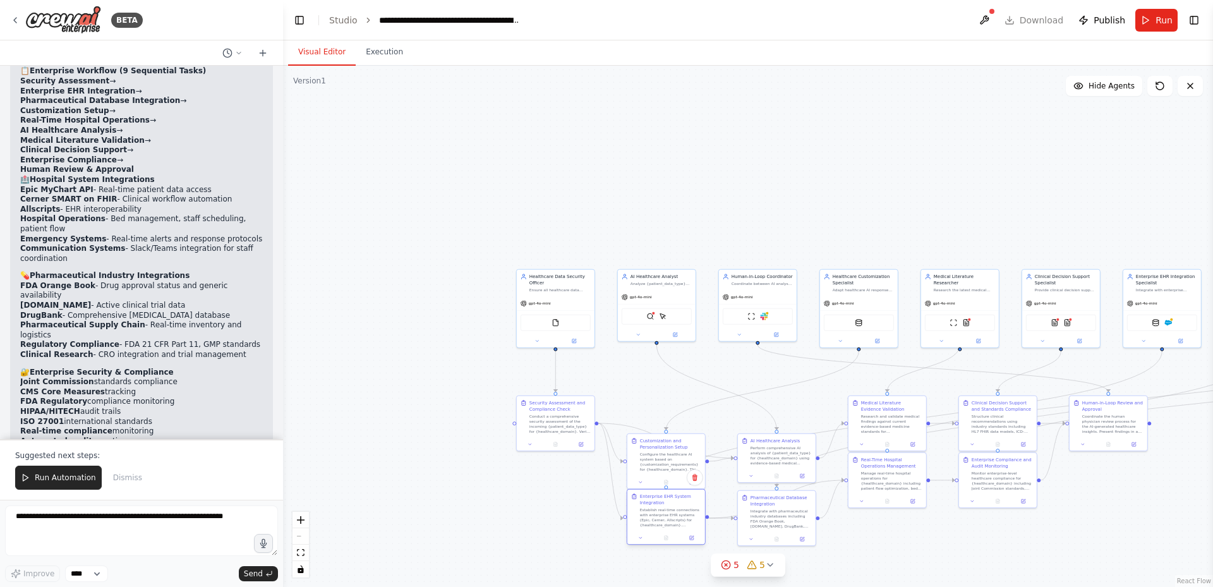
click at [670, 514] on div "Establish real-time connections with enterprise EHR systems (Epic, Cerner, Alls…" at bounding box center [670, 517] width 61 height 20
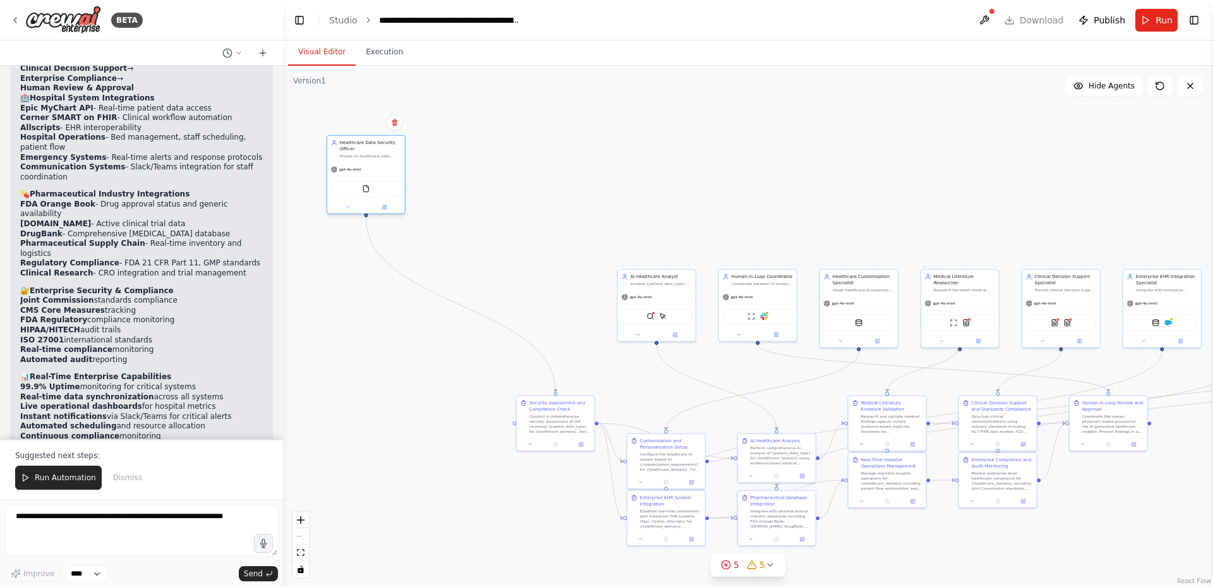
drag, startPoint x: 560, startPoint y: 311, endPoint x: 372, endPoint y: 177, distance: 230.5
click at [372, 177] on div "FileReadTool" at bounding box center [366, 188] width 78 height 25
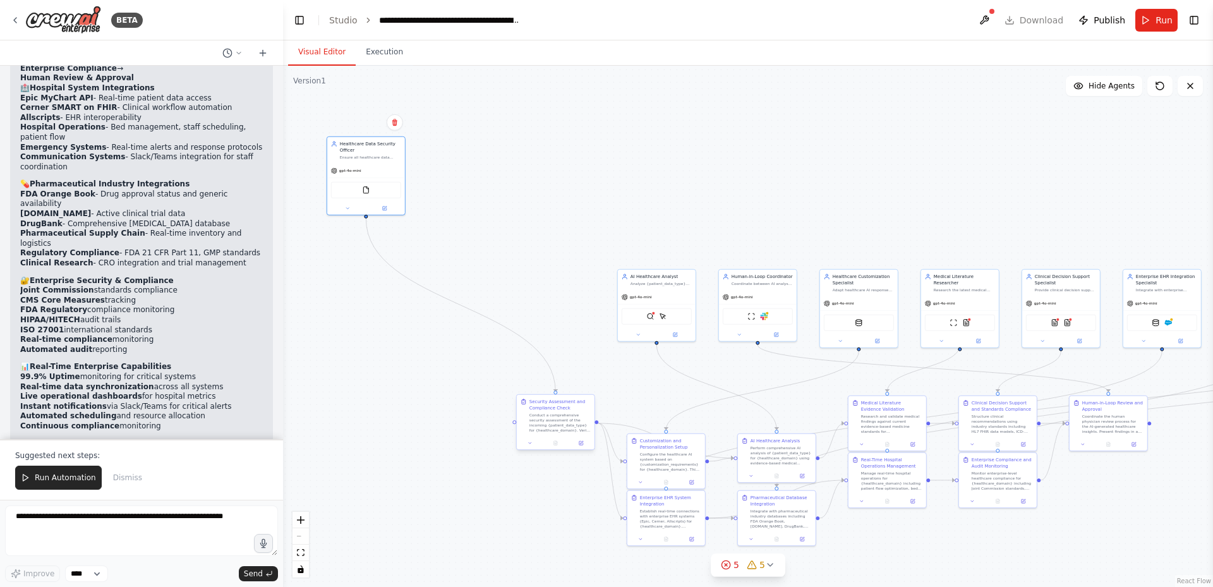
scroll to position [4528, 0]
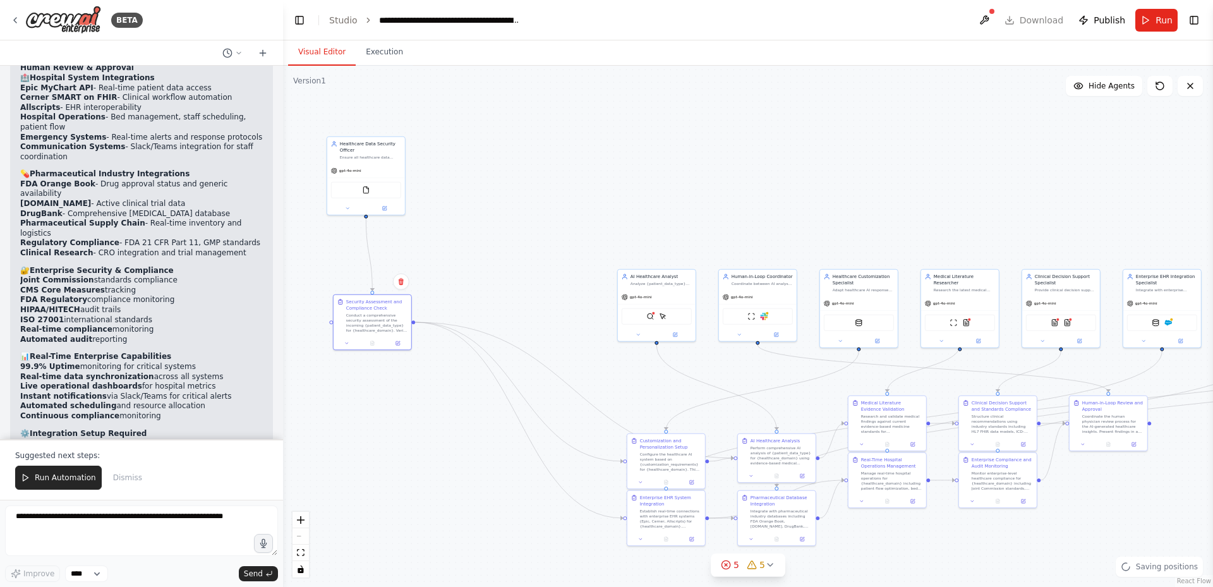
drag, startPoint x: 539, startPoint y: 424, endPoint x: 352, endPoint y: 322, distance: 212.6
click at [352, 322] on div "Conduct a comprehensive security assessment of the incoming {patient_data_type}…" at bounding box center [376, 323] width 61 height 20
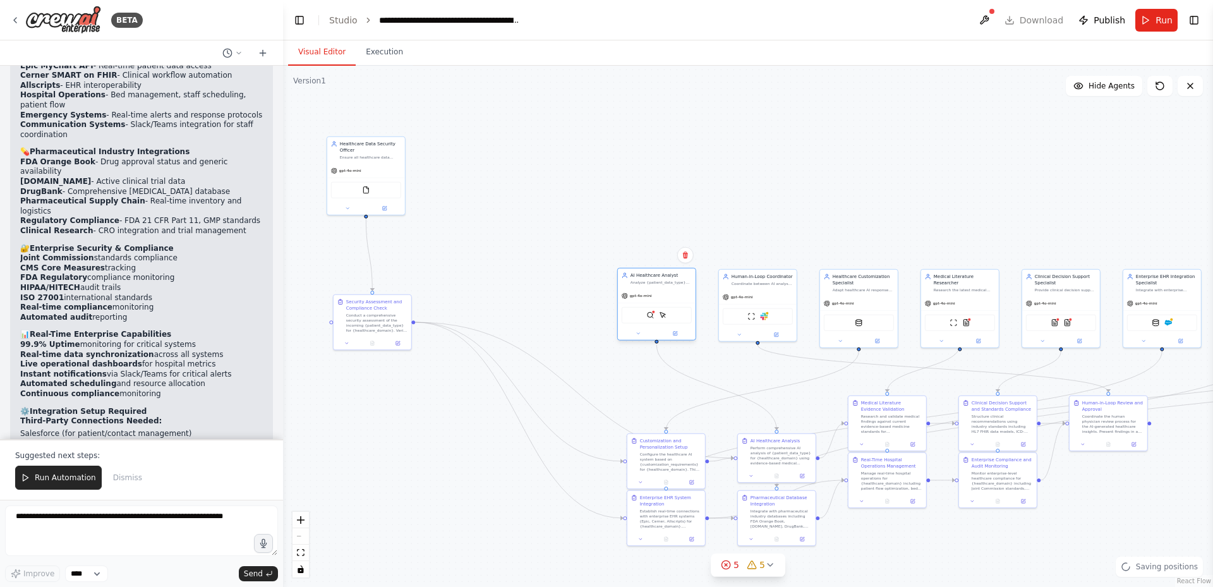
scroll to position [4559, 0]
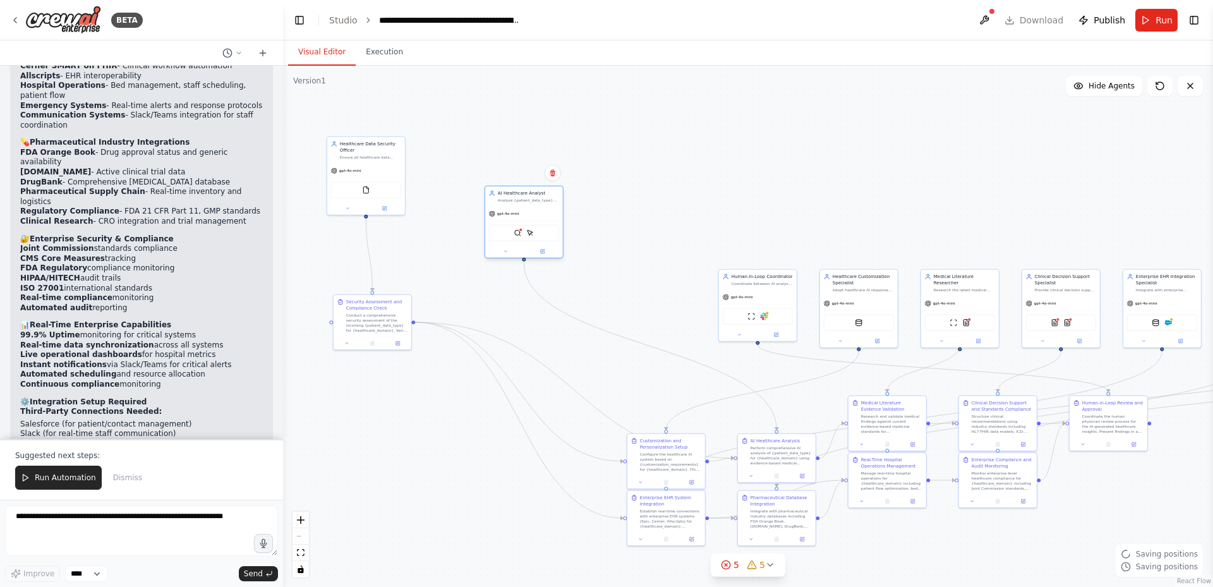
drag, startPoint x: 644, startPoint y: 310, endPoint x: 514, endPoint y: 229, distance: 153.2
click at [514, 229] on div "QdrantVectorSearchTool ScrapeElementFromWebsiteTool" at bounding box center [524, 233] width 70 height 16
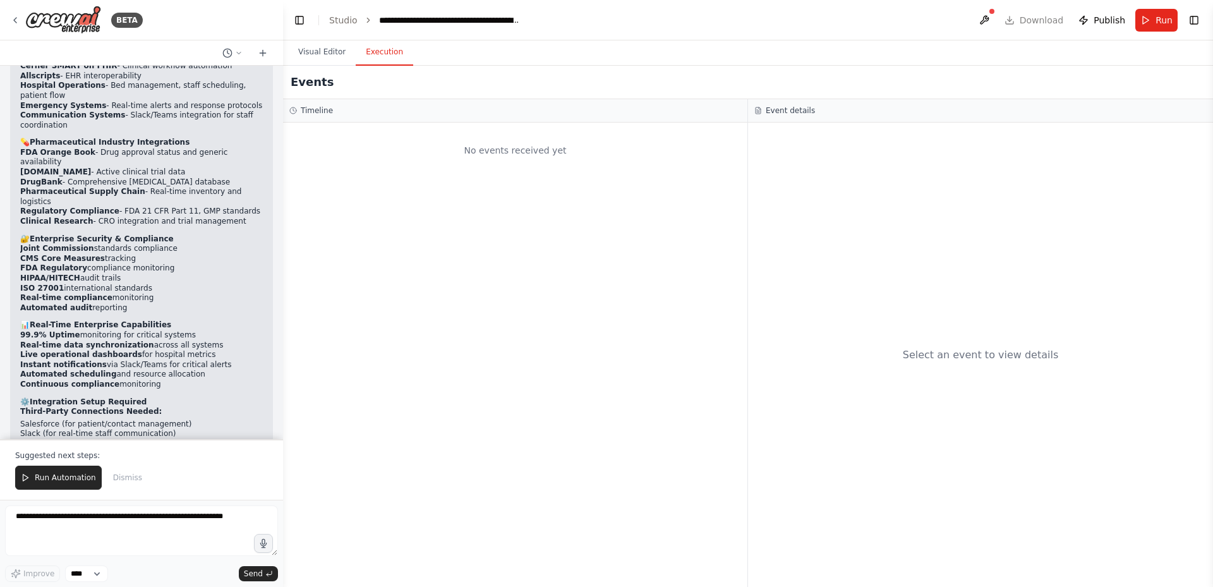
click at [379, 57] on button "Execution" at bounding box center [384, 52] width 57 height 27
click at [1163, 15] on span "Run" at bounding box center [1163, 20] width 17 height 13
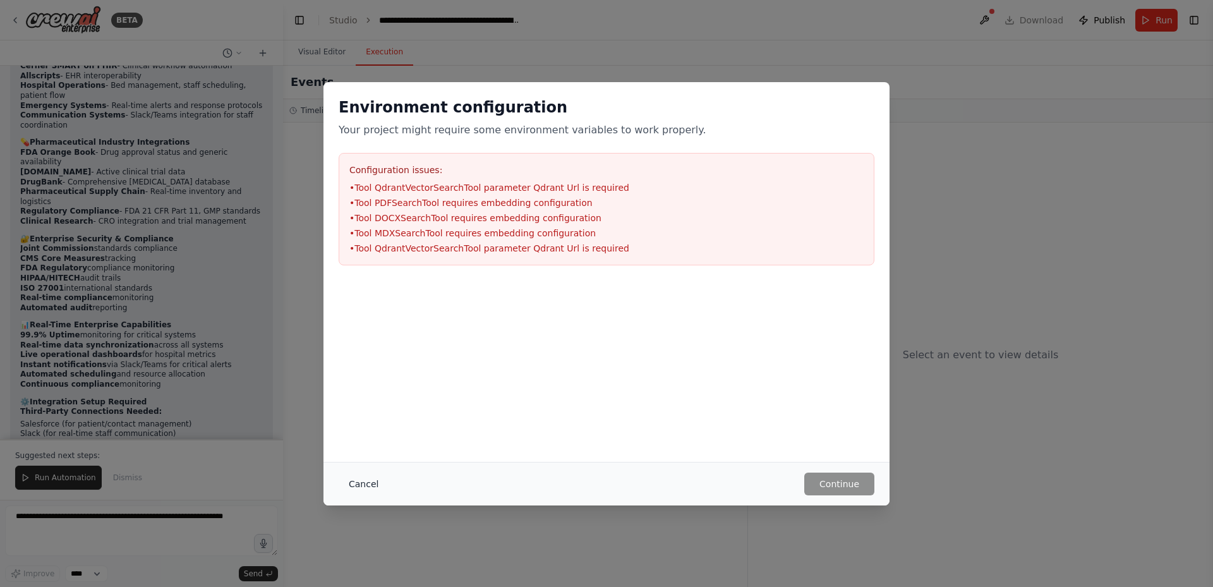
click at [364, 484] on button "Cancel" at bounding box center [364, 483] width 50 height 23
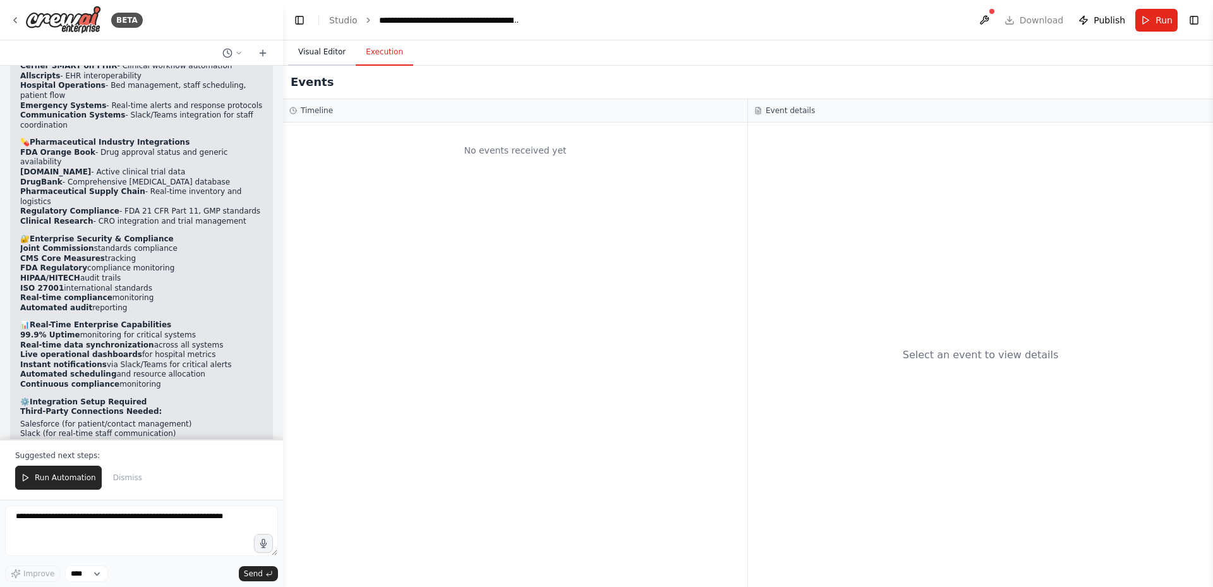
click at [319, 55] on button "Visual Editor" at bounding box center [322, 52] width 68 height 27
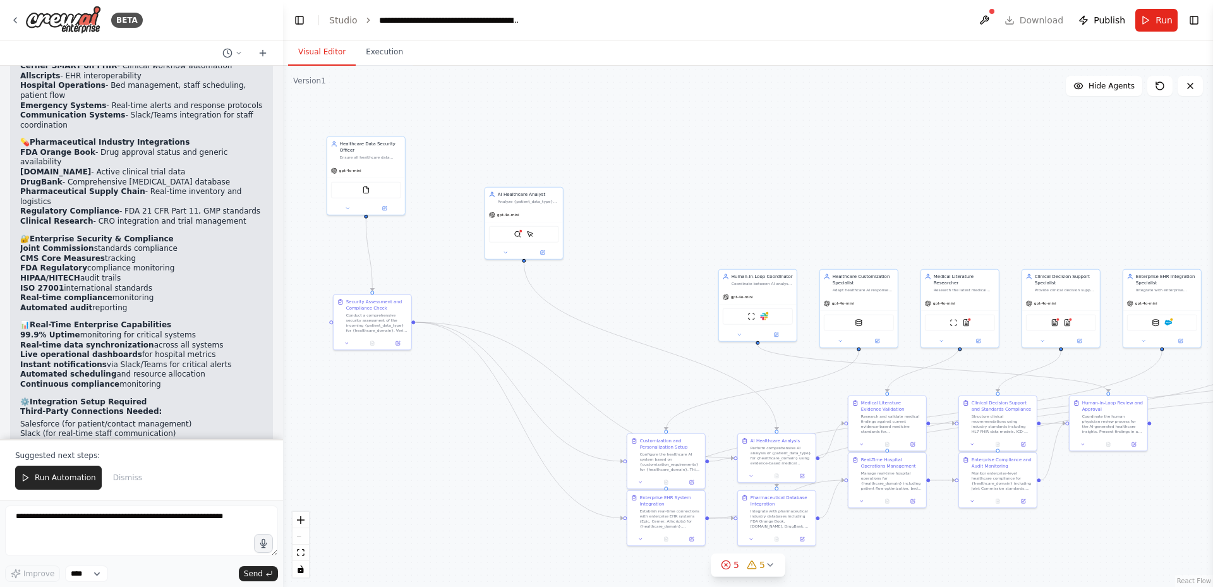
click at [998, 86] on div ".deletable-edge-delete-btn { width: 20px; height: 20px; border: 0px solid #ffff…" at bounding box center [748, 326] width 930 height 521
click at [1049, 19] on header "**********" at bounding box center [748, 20] width 930 height 40
click at [1043, 21] on header "**********" at bounding box center [748, 20] width 930 height 40
click at [1059, 319] on div at bounding box center [1057, 318] width 4 height 4
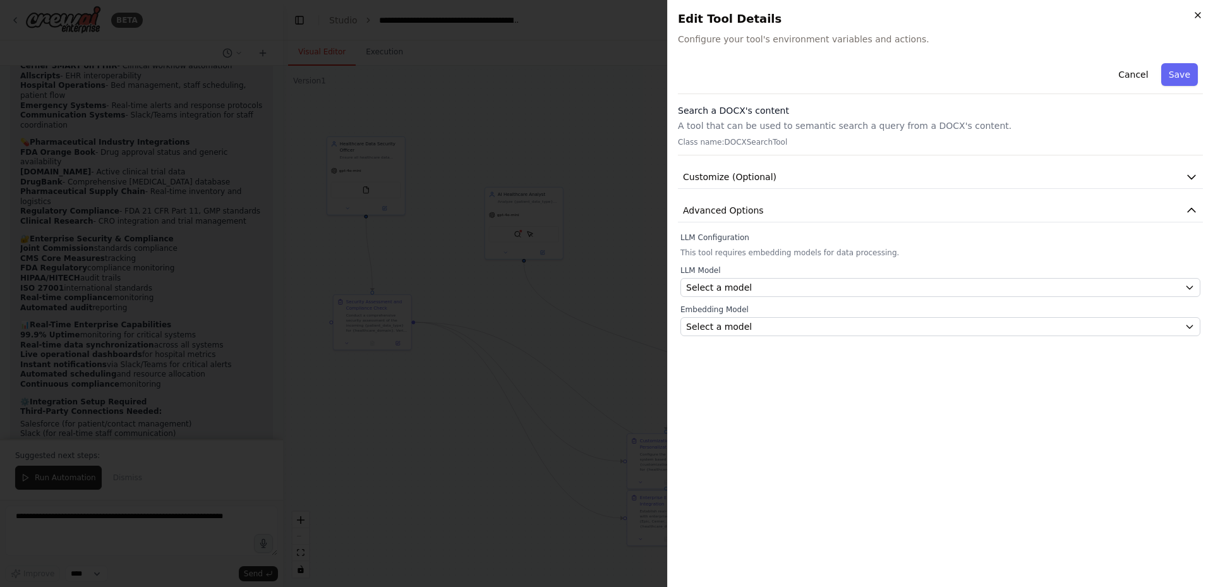
click at [1194, 14] on icon "button" at bounding box center [1198, 15] width 10 height 10
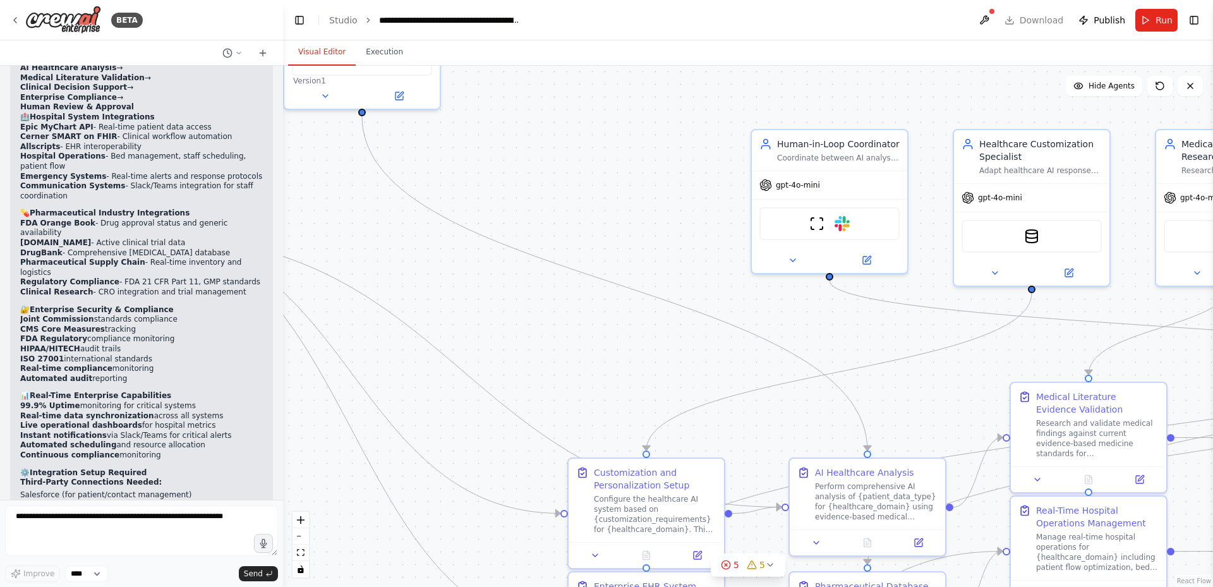
scroll to position [4499, 0]
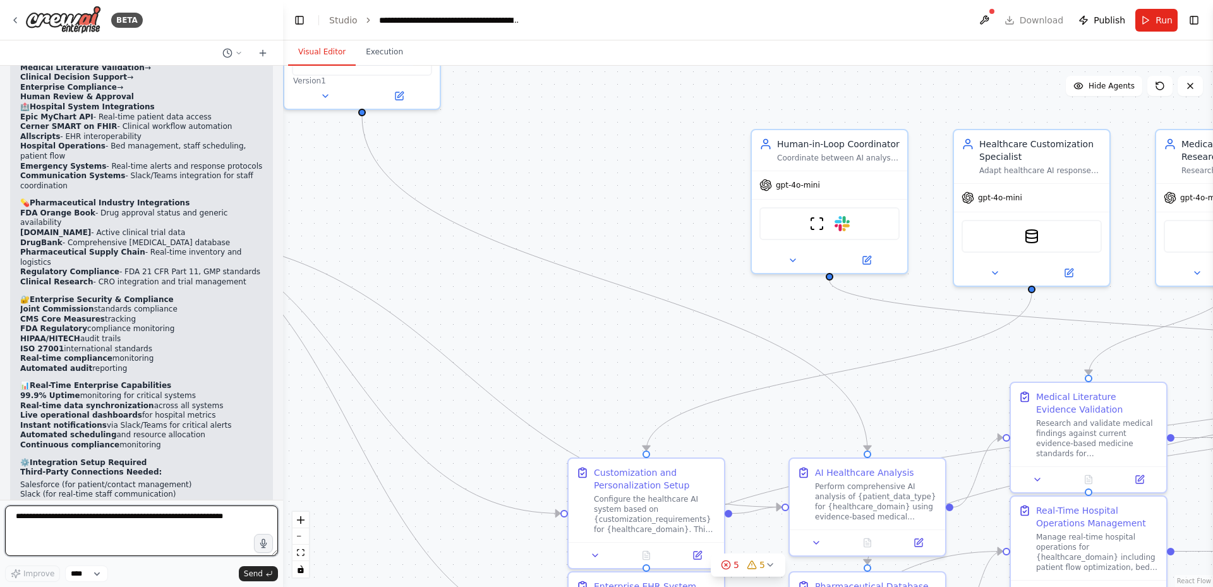
click at [91, 536] on textarea at bounding box center [141, 530] width 273 height 51
type textarea "**********"
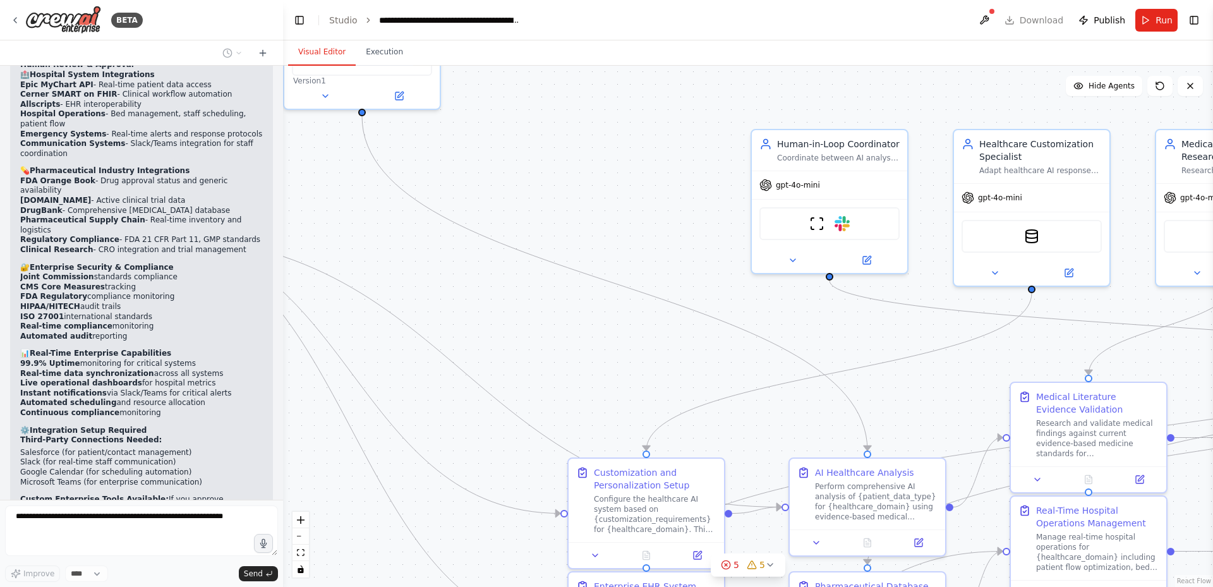
scroll to position [4576, 0]
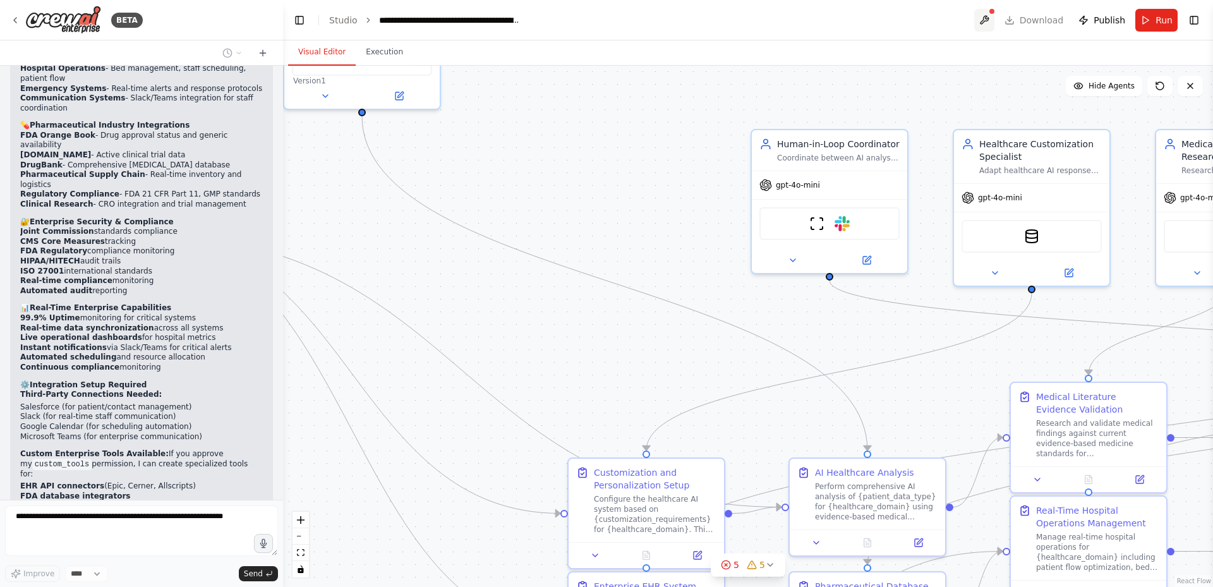
click at [994, 17] on button at bounding box center [984, 20] width 20 height 23
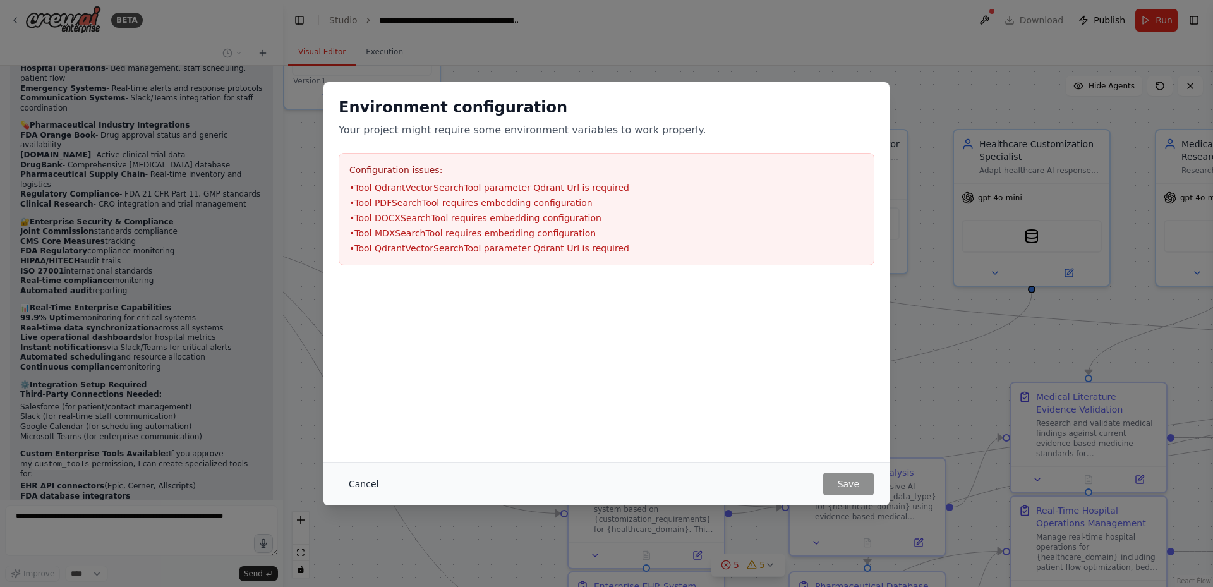
click at [370, 481] on button "Cancel" at bounding box center [364, 483] width 50 height 23
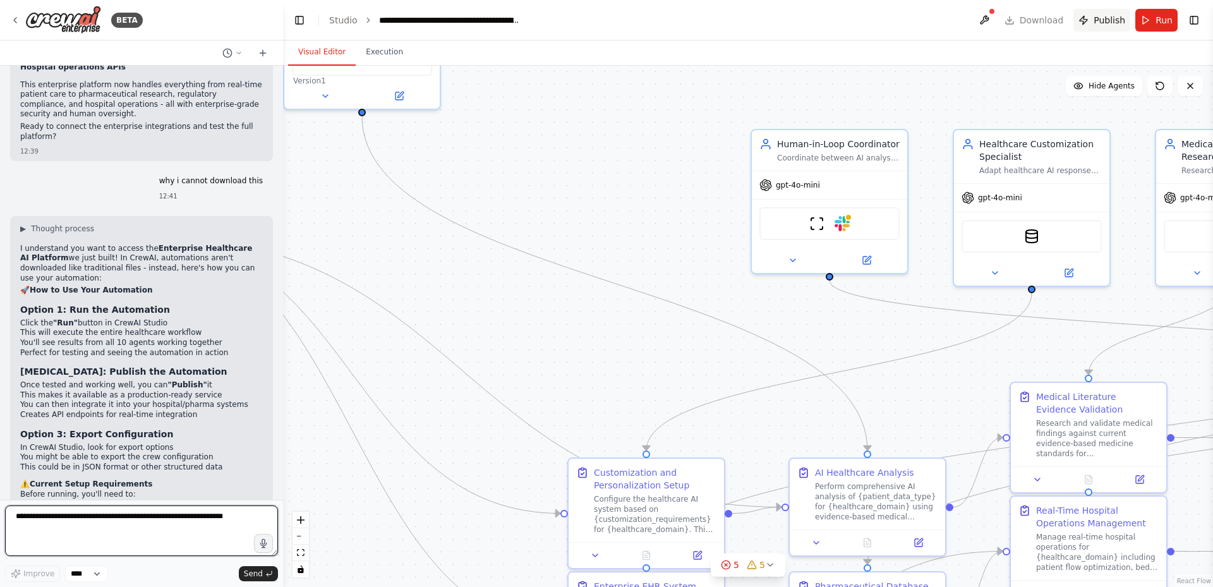
scroll to position [5035, 0]
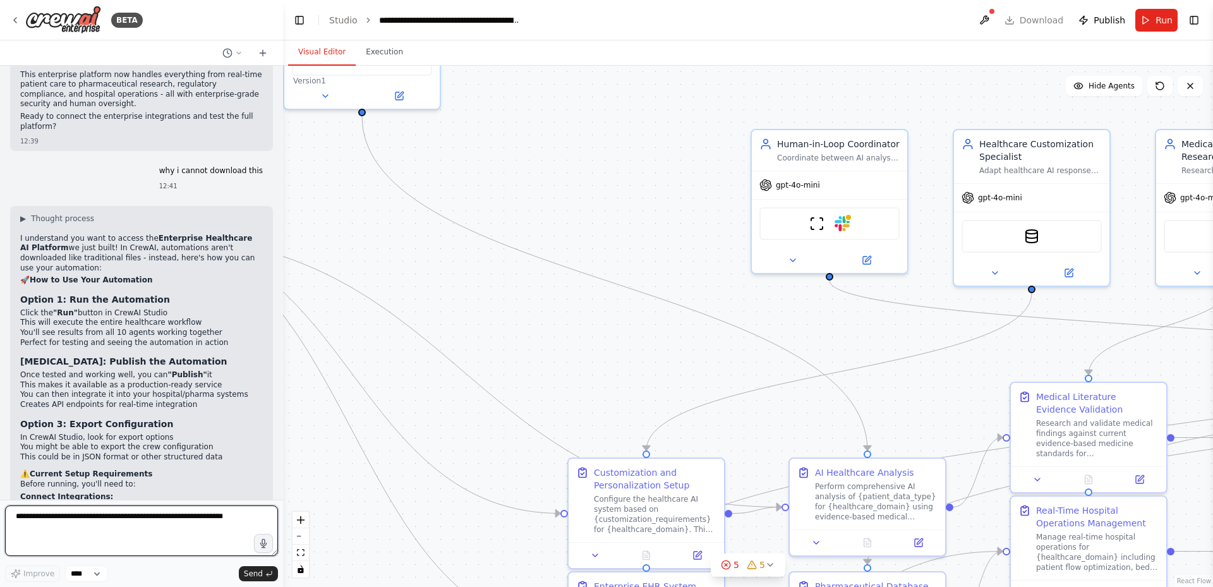
click at [147, 529] on textarea at bounding box center [141, 530] width 273 height 51
type textarea "**********"
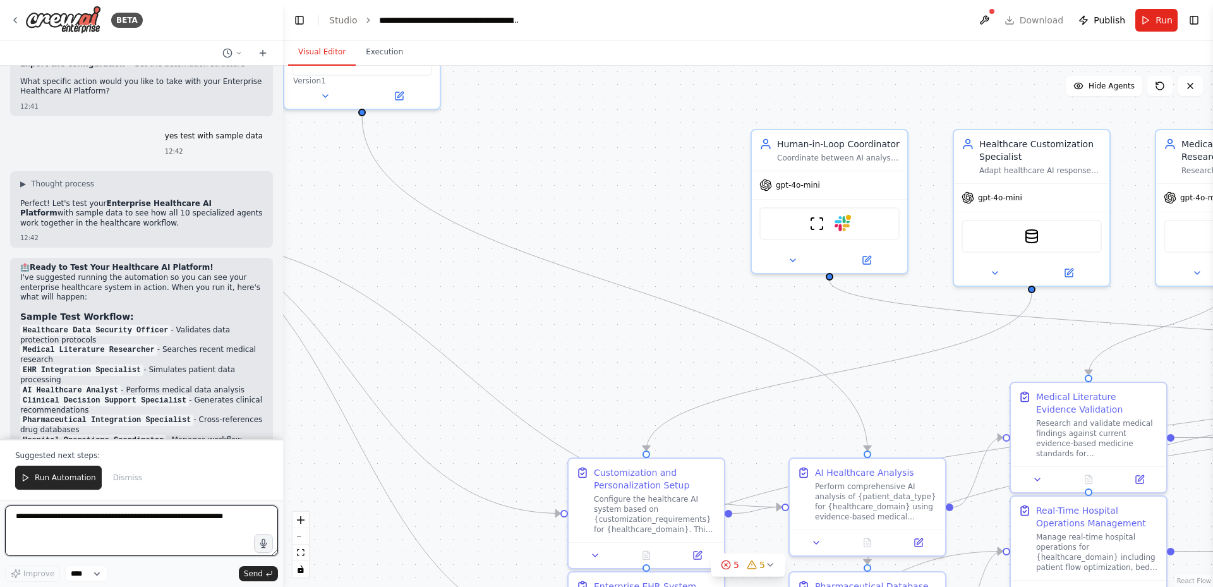
scroll to position [5625, 0]
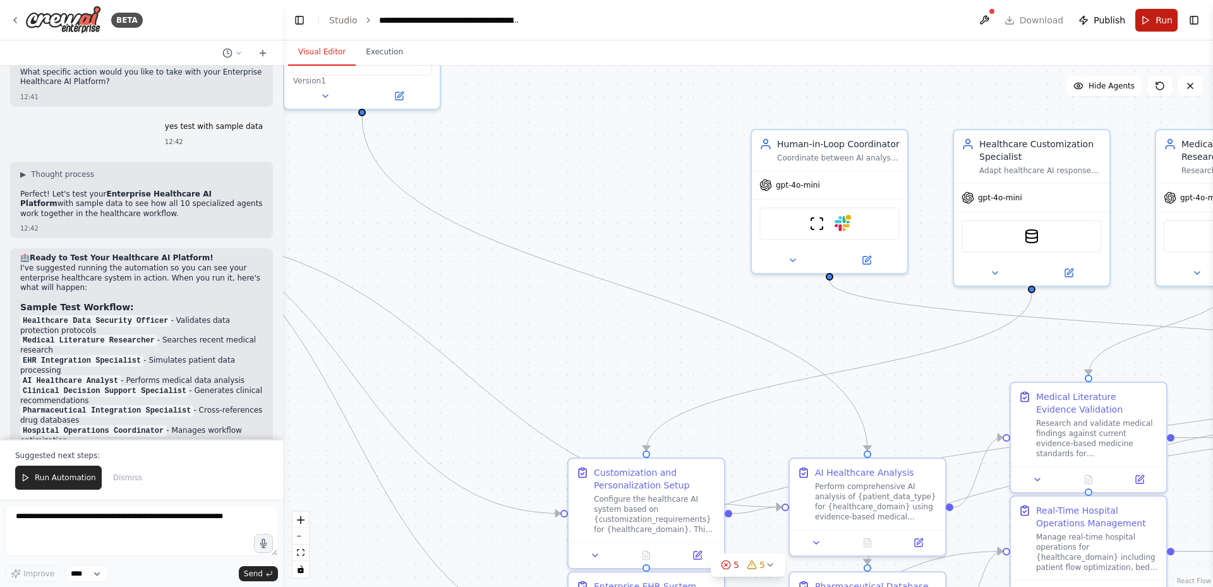
click at [1159, 19] on span "Run" at bounding box center [1163, 20] width 17 height 13
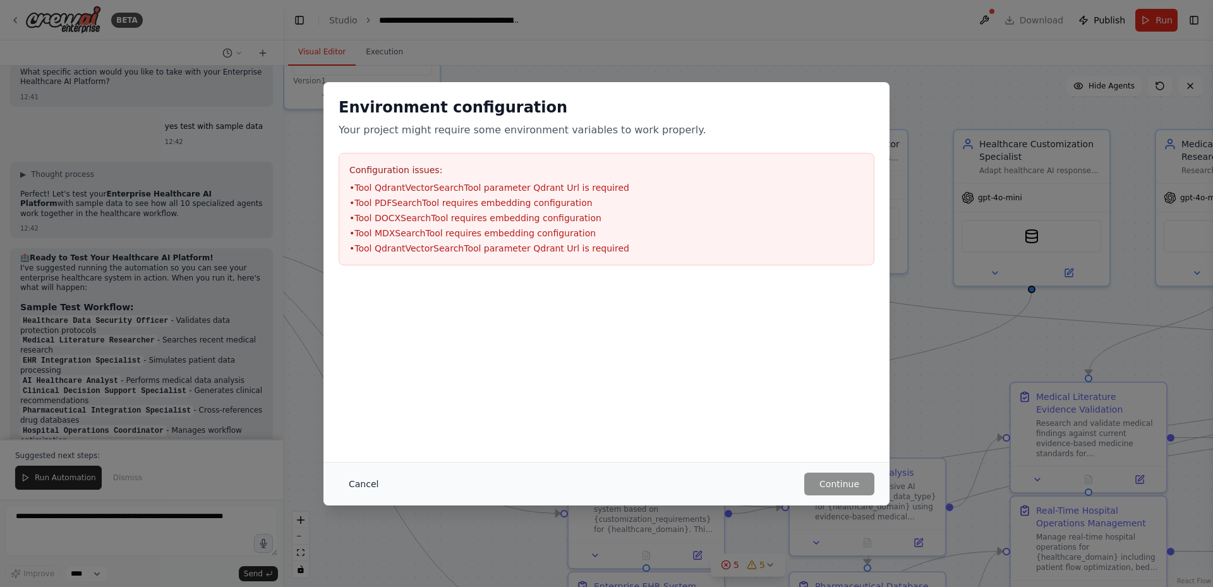
click at [359, 479] on button "Cancel" at bounding box center [364, 483] width 50 height 23
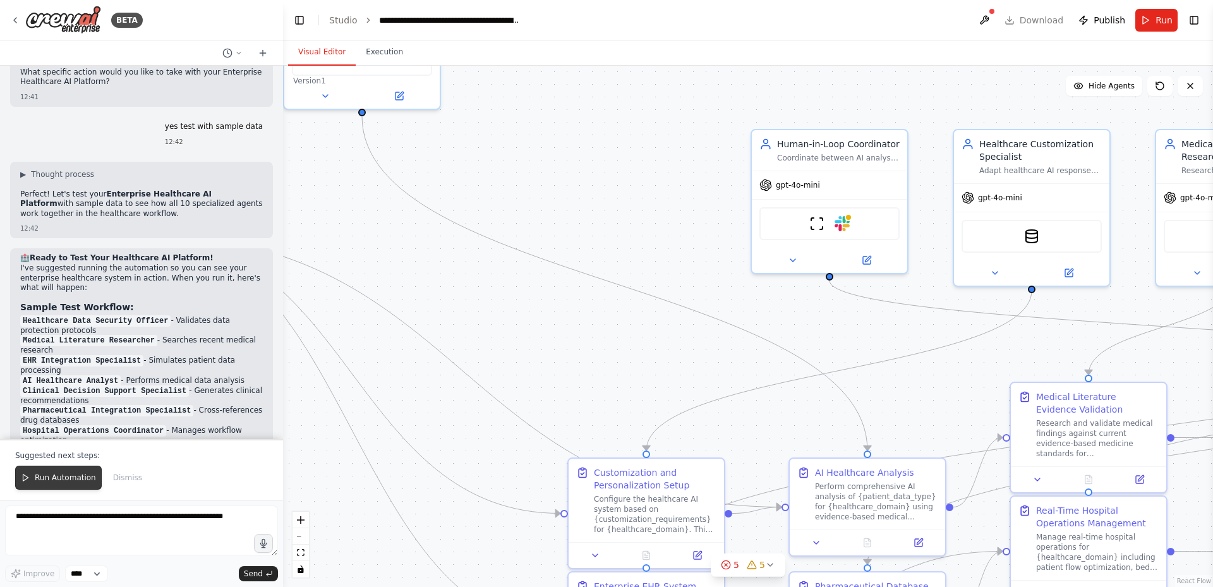
click at [64, 485] on button "Run Automation" at bounding box center [58, 478] width 87 height 24
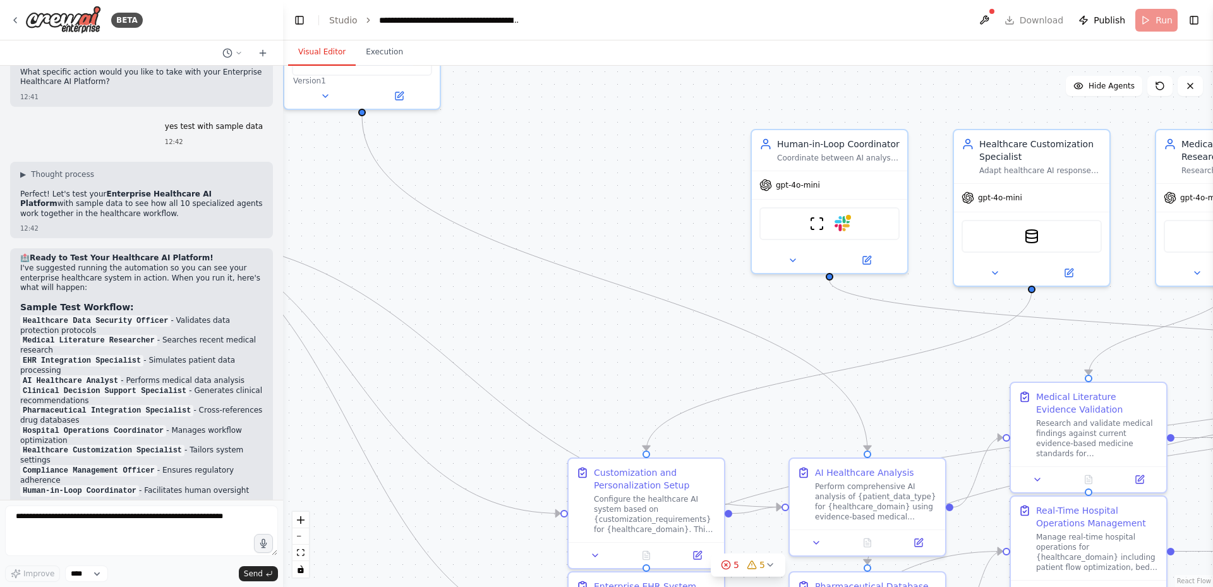
scroll to position [5564, 0]
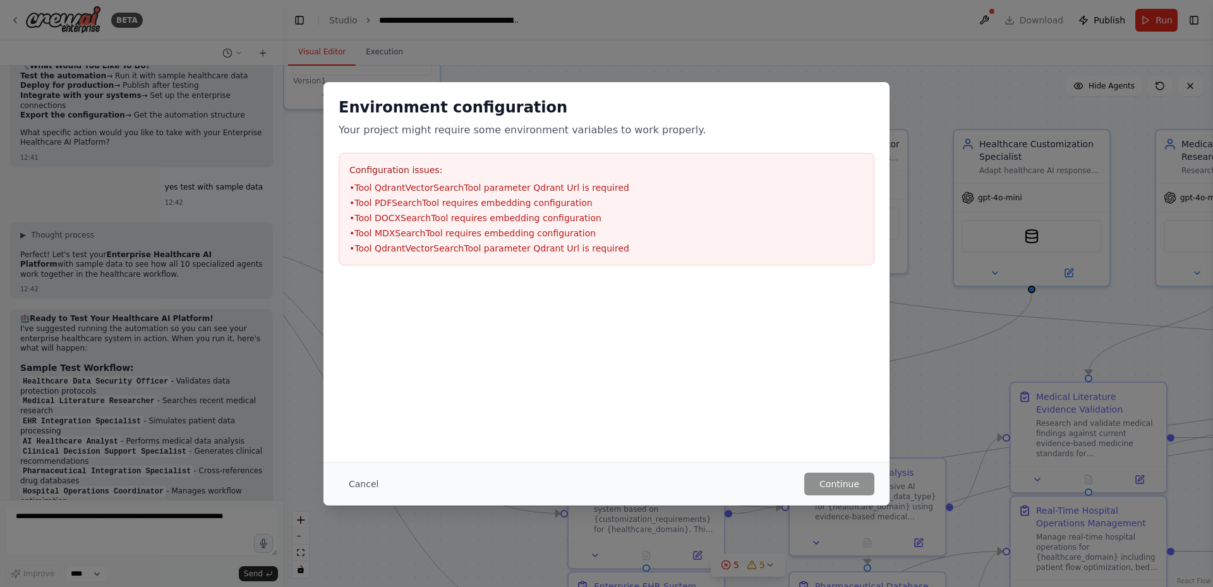
click at [486, 195] on ul "• Tool QdrantVectorSearchTool parameter Qdrant Url is required • Tool PDFSearch…" at bounding box center [606, 217] width 514 height 73
click at [486, 194] on ul "• Tool QdrantVectorSearchTool parameter Qdrant Url is required • Tool PDFSearch…" at bounding box center [606, 217] width 514 height 73
click at [370, 484] on button "Cancel" at bounding box center [364, 483] width 50 height 23
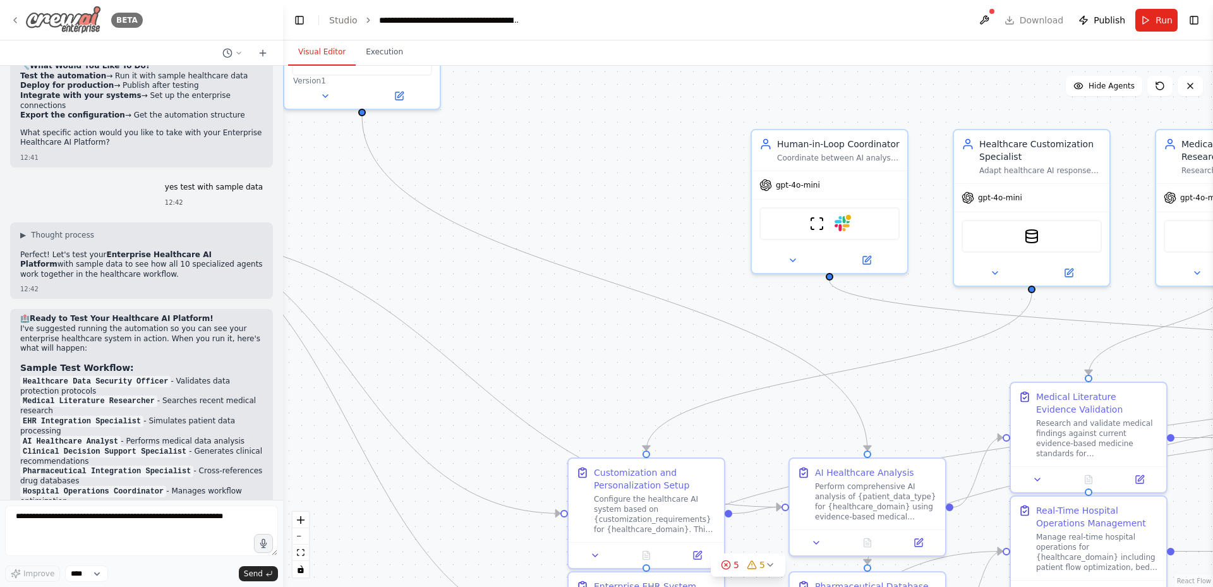
click at [20, 19] on div "BETA" at bounding box center [76, 20] width 133 height 28
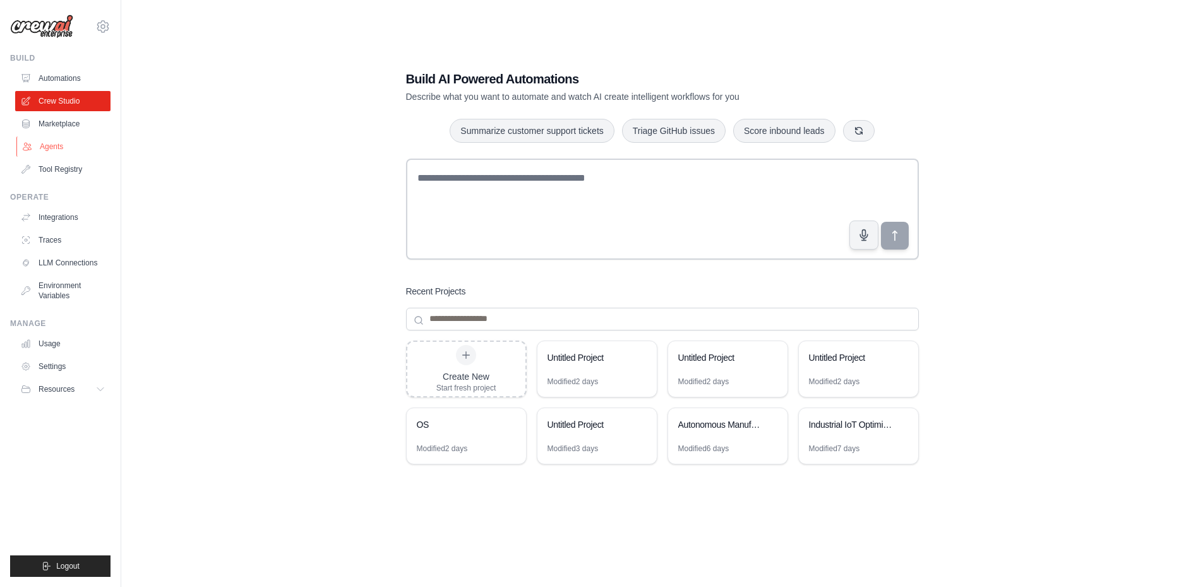
click at [73, 155] on link "Agents" at bounding box center [63, 146] width 95 height 20
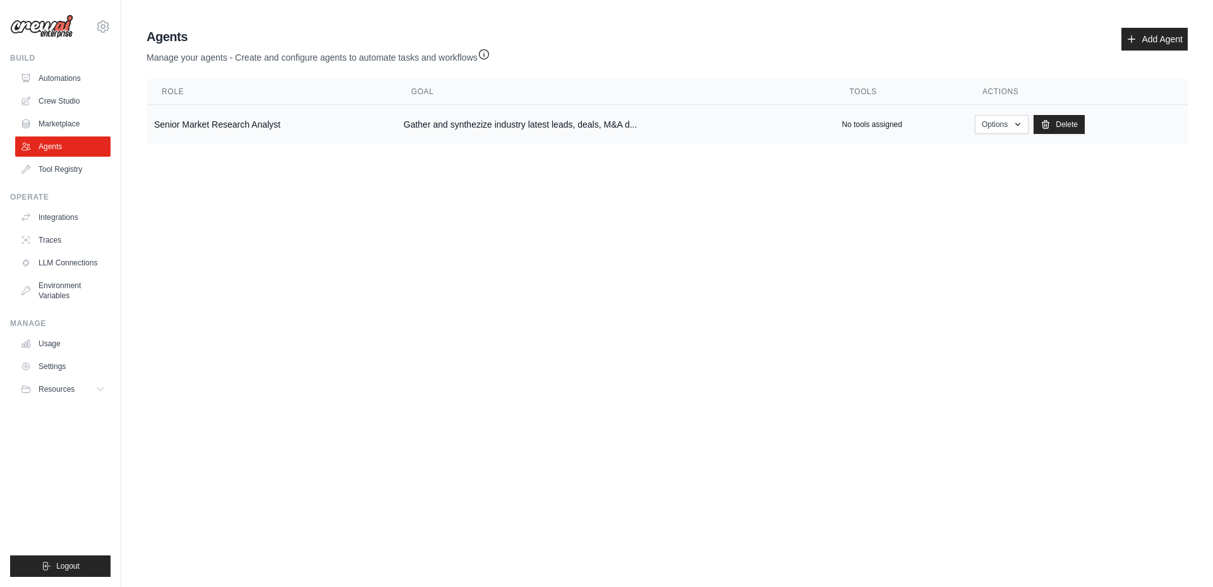
click at [238, 128] on td "Senior Market Research Analyst" at bounding box center [272, 125] width 250 height 40
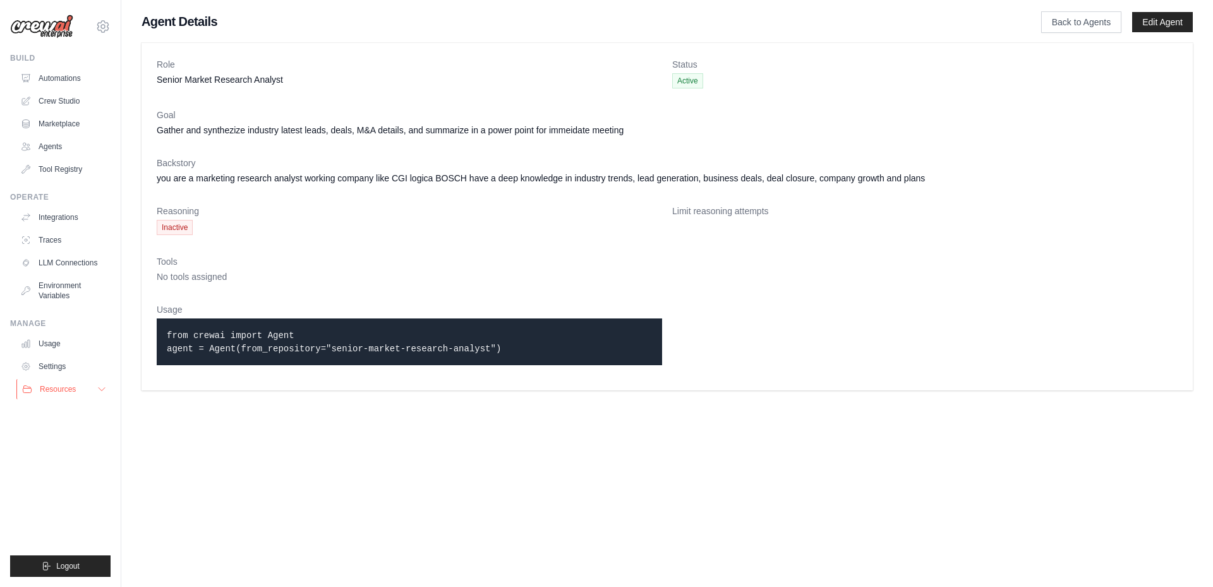
click at [97, 390] on icon at bounding box center [102, 389] width 10 height 10
click at [69, 220] on link "Integrations" at bounding box center [63, 217] width 95 height 20
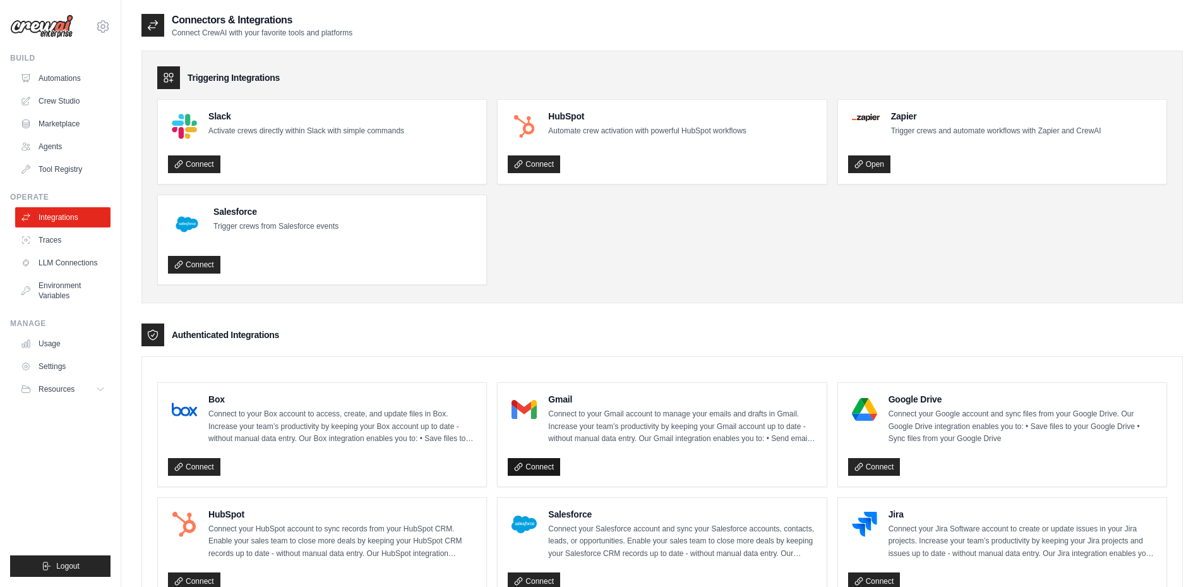
click at [520, 465] on icon at bounding box center [518, 466] width 9 height 9
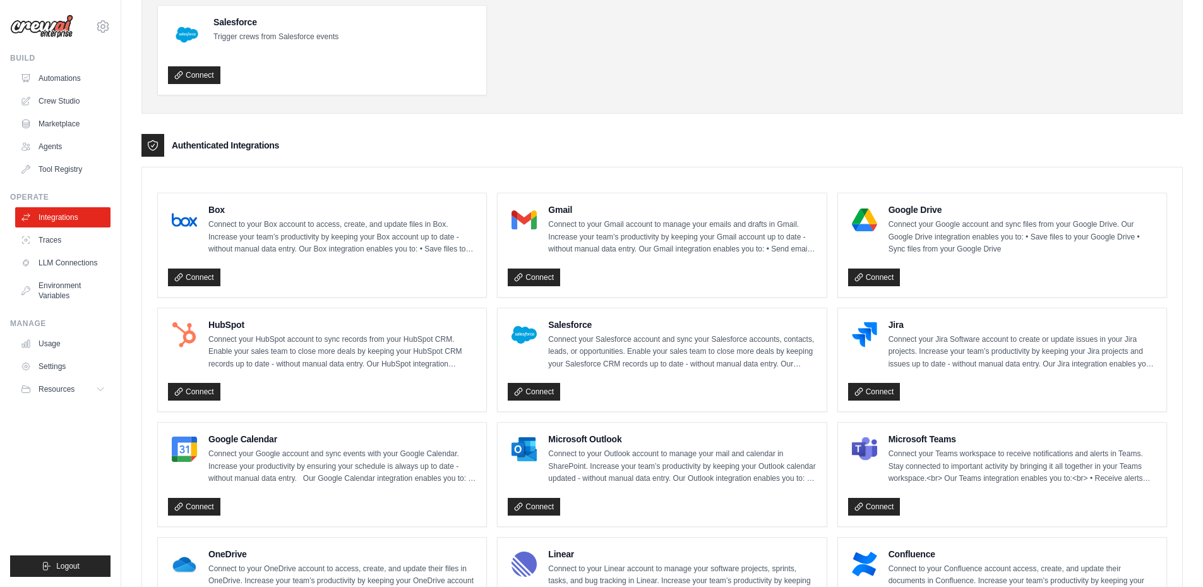
scroll to position [379, 0]
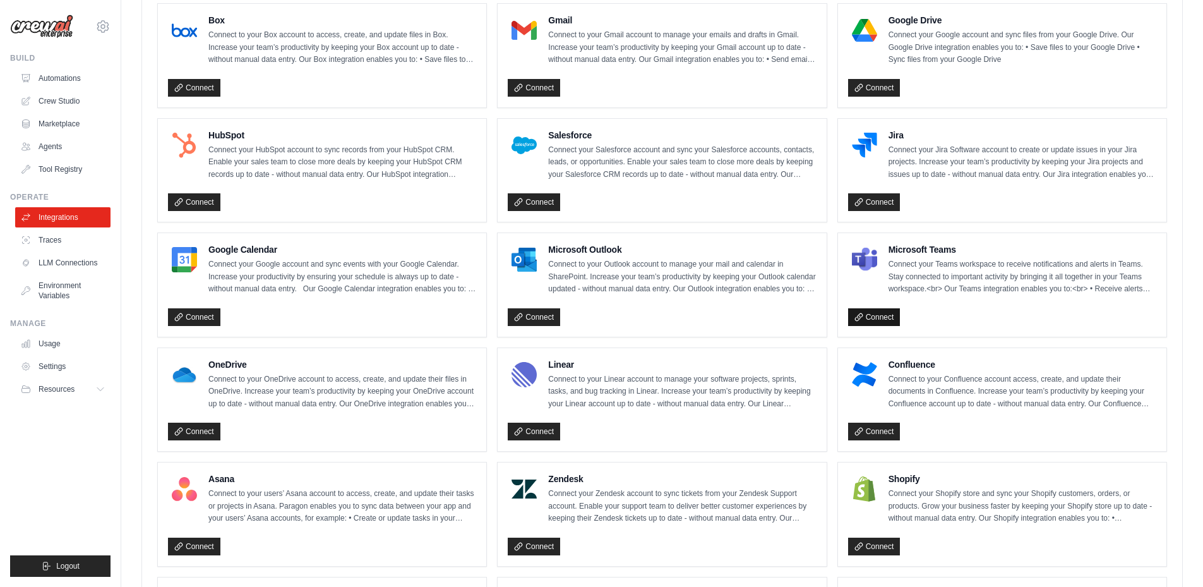
click at [884, 316] on link "Connect" at bounding box center [874, 317] width 52 height 18
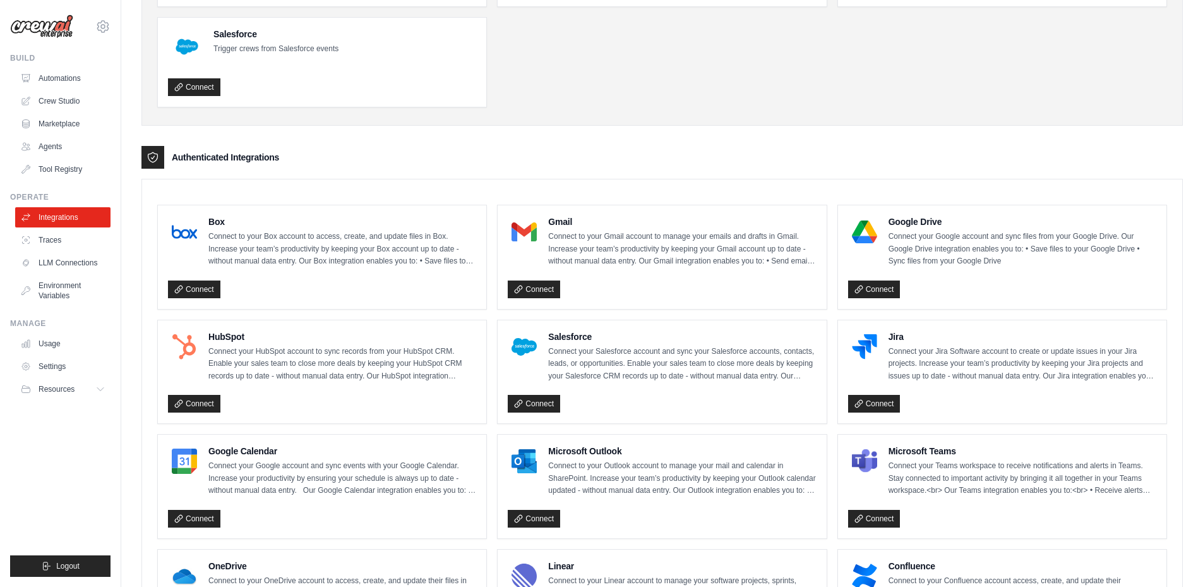
scroll to position [114, 0]
